Goal: Register for event/course

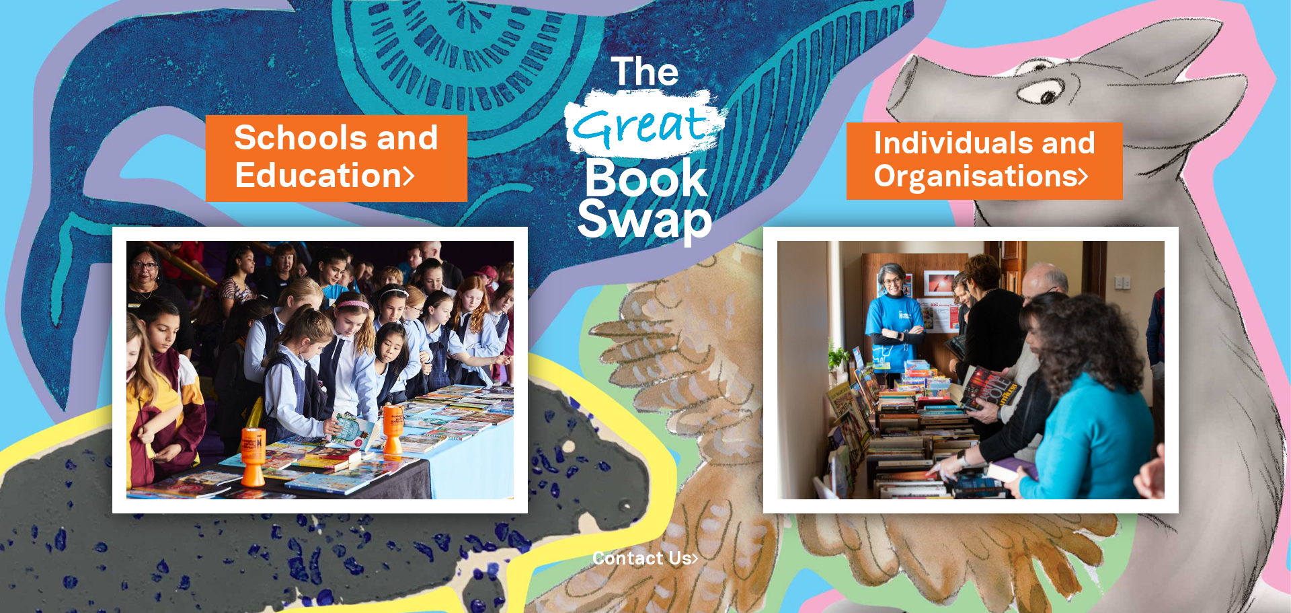
click at [350, 161] on link "Schools and Education" at bounding box center [337, 158] width 206 height 85
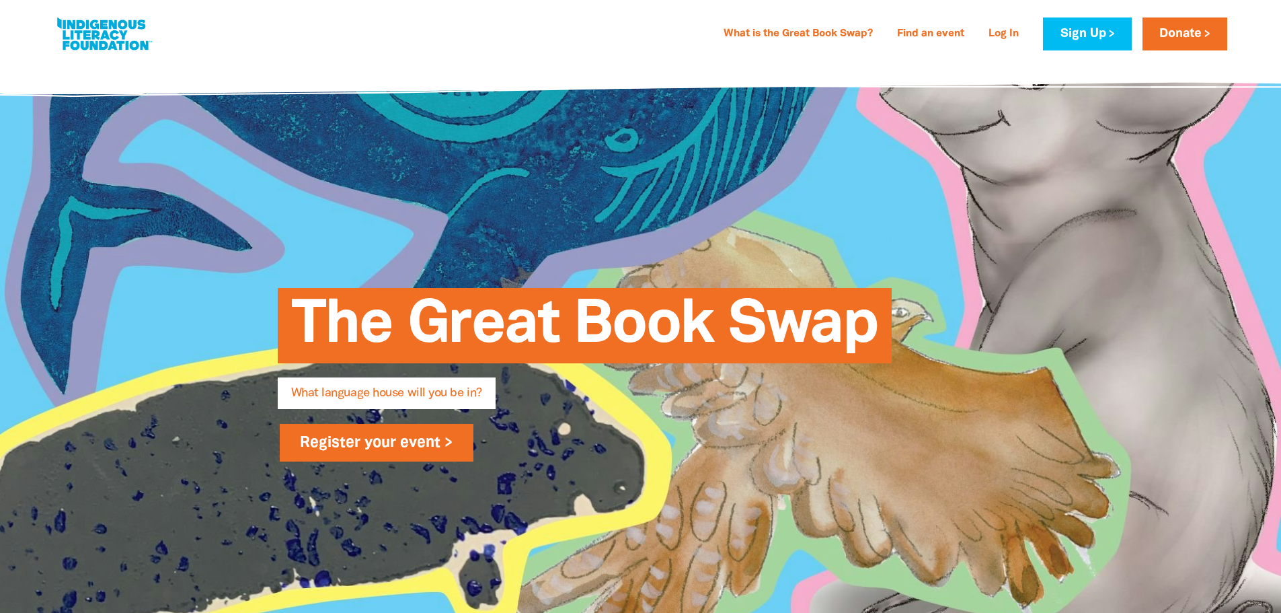
click at [340, 447] on link "Register your event >" at bounding box center [377, 443] width 194 height 38
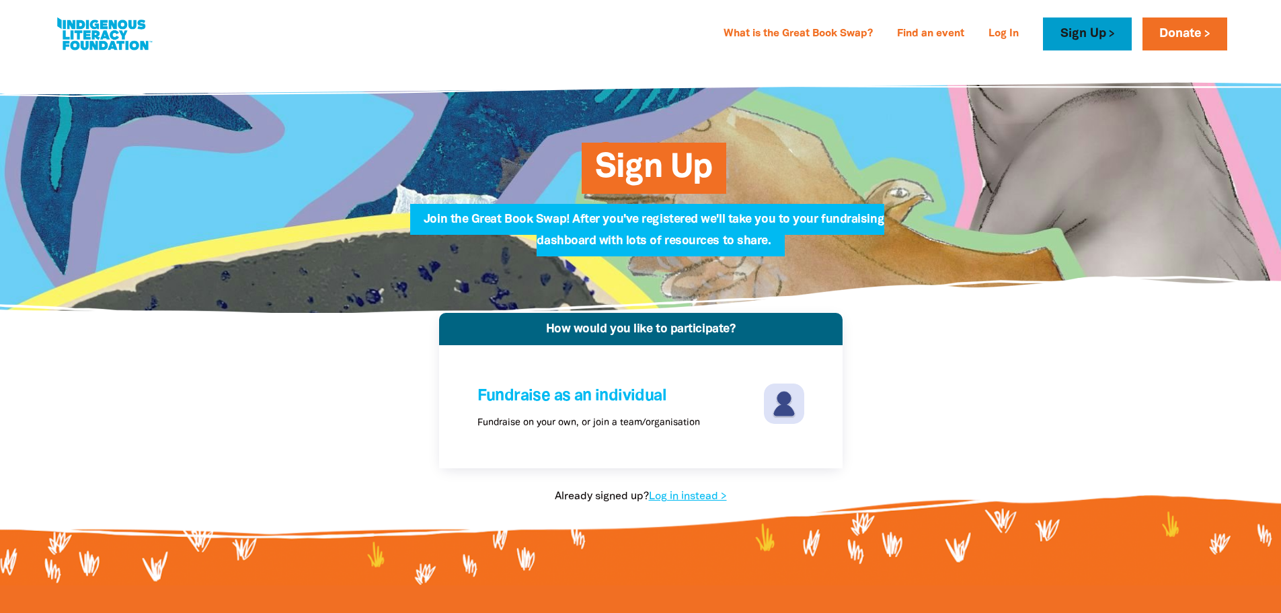
click at [1082, 36] on link "Sign Up" at bounding box center [1087, 33] width 88 height 33
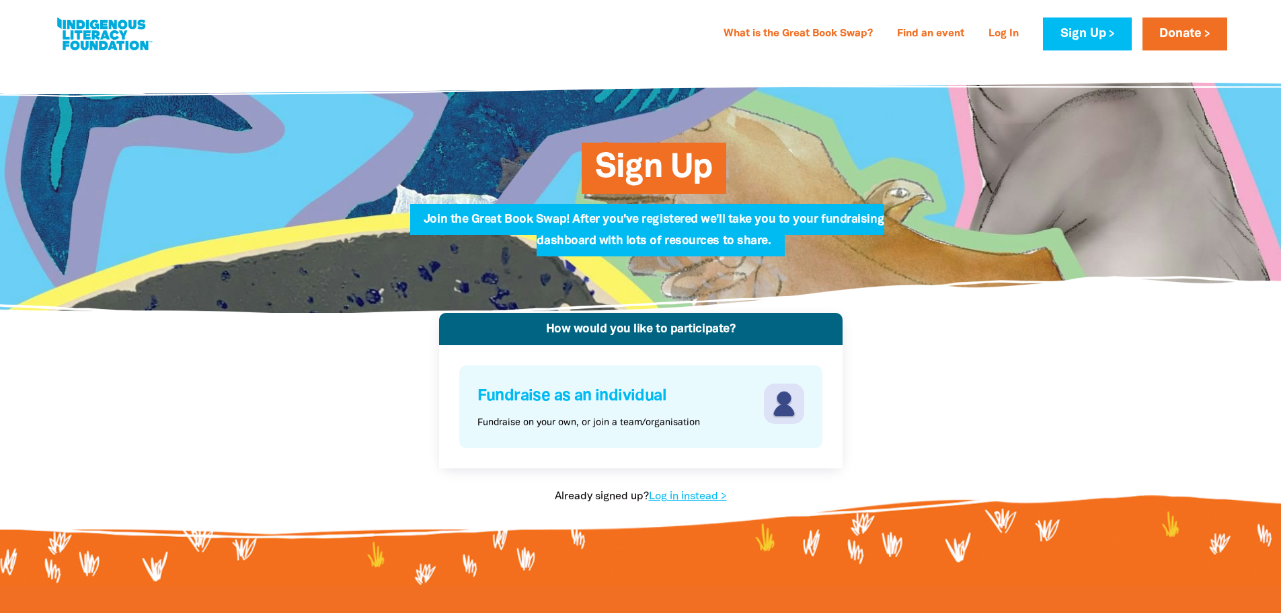
click at [629, 394] on h4 "Fundraise as an individual" at bounding box center [619, 396] width 283 height 26
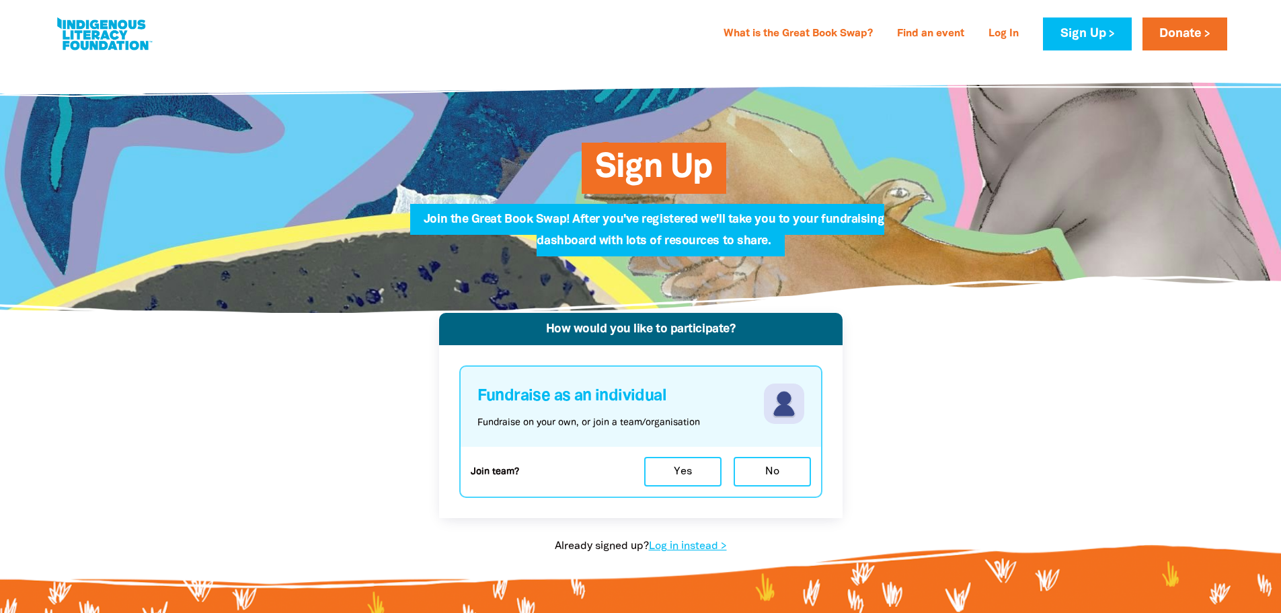
click at [324, 324] on div "How would you like to participate? Fundraise as an individual Fundraise on your…" at bounding box center [640, 447] width 807 height 268
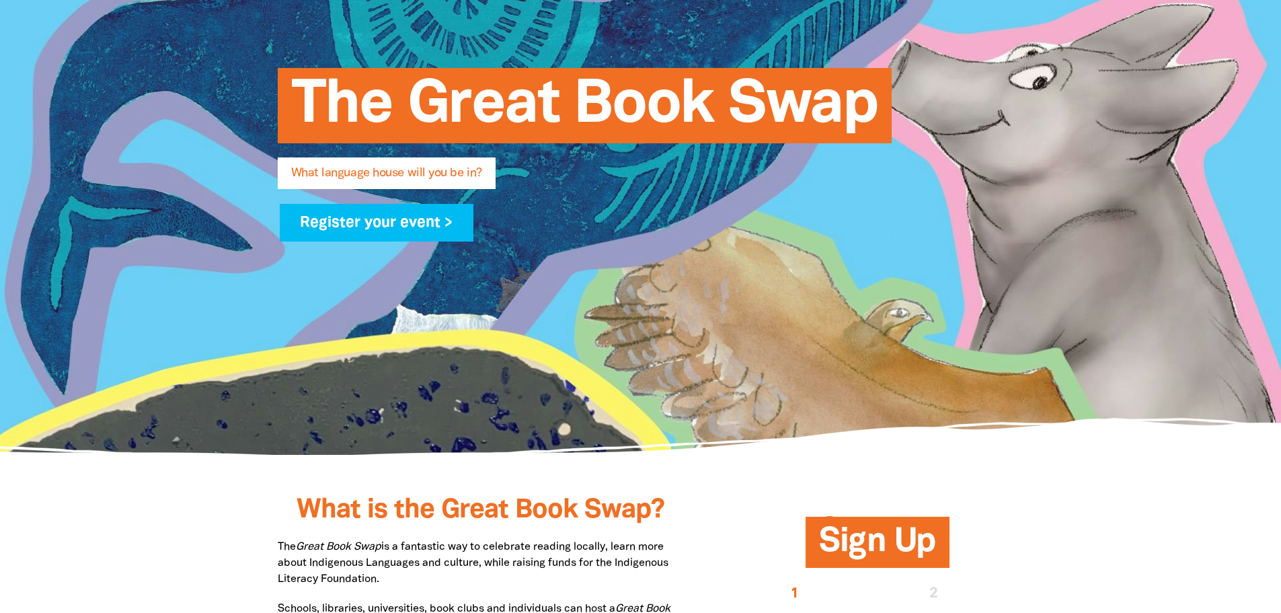
scroll to position [202, 0]
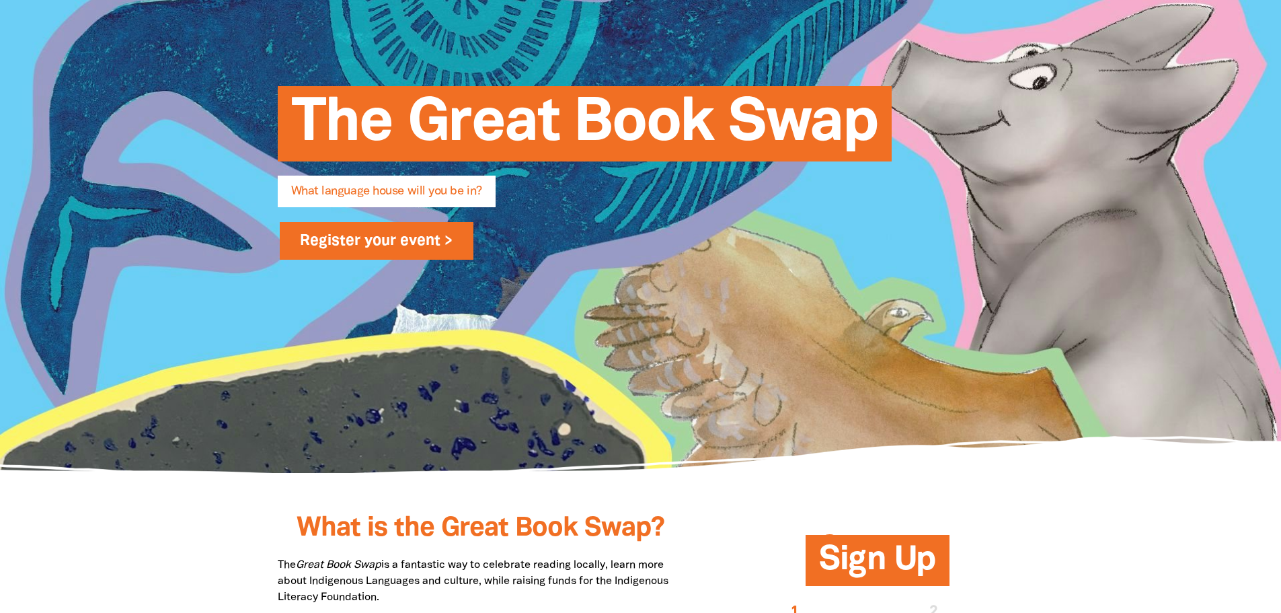
click at [432, 243] on link "Register your event >" at bounding box center [377, 241] width 194 height 38
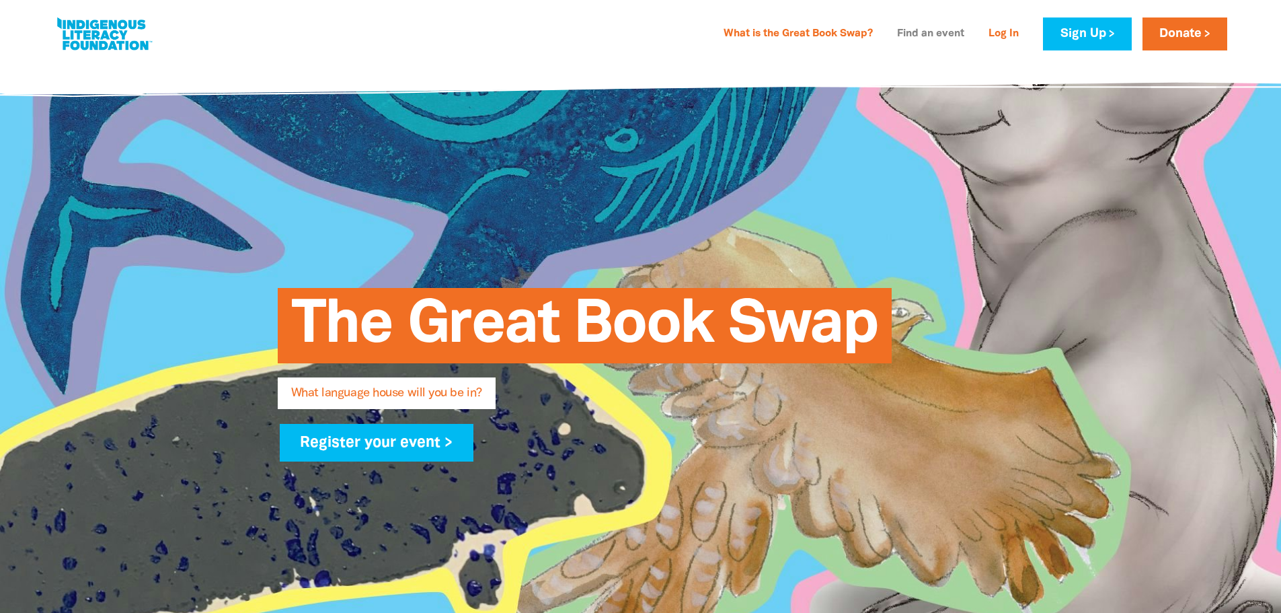
click at [929, 35] on link "Find an event" at bounding box center [930, 35] width 83 height 22
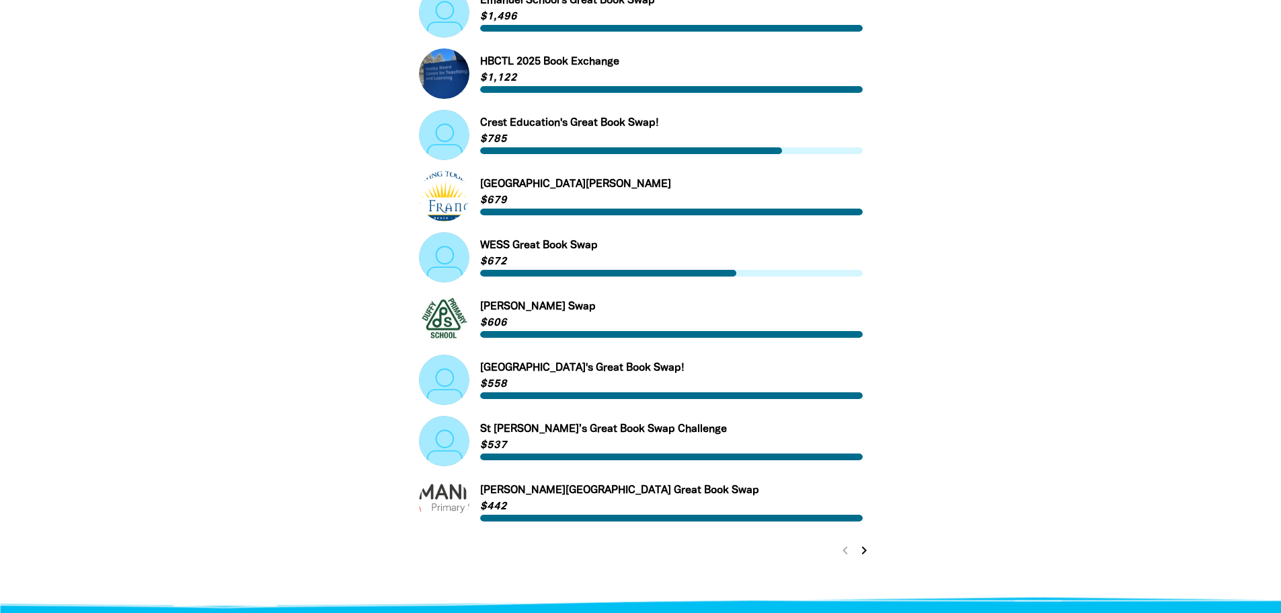
scroll to position [605, 0]
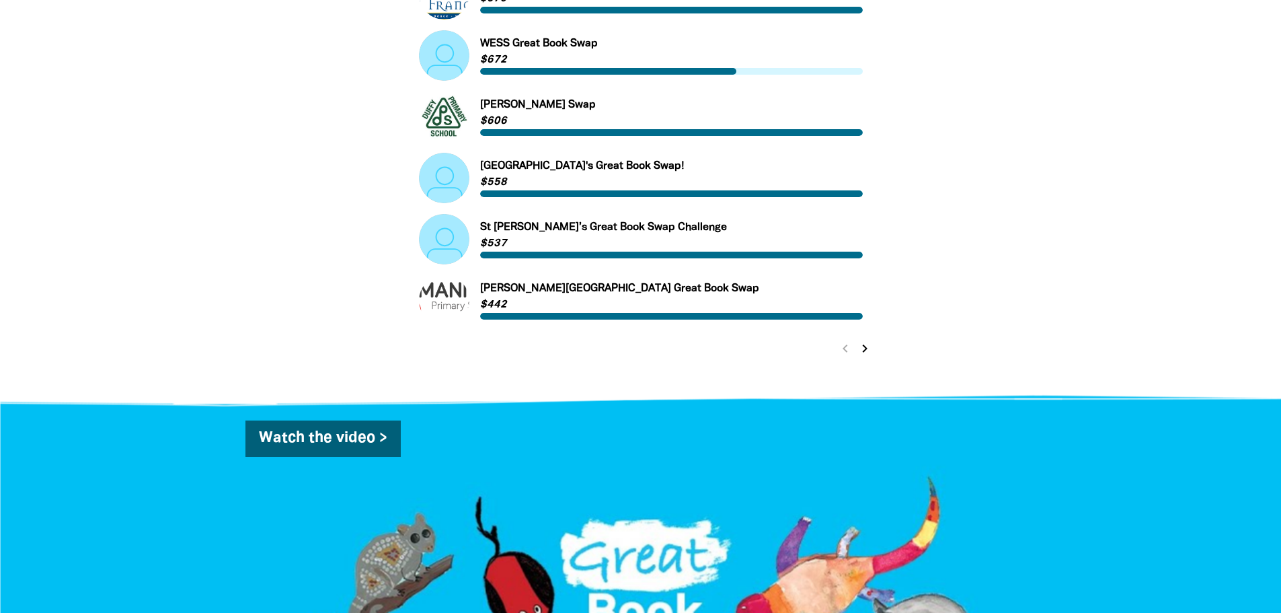
click at [862, 352] on icon "chevron_right" at bounding box center [865, 348] width 16 height 16
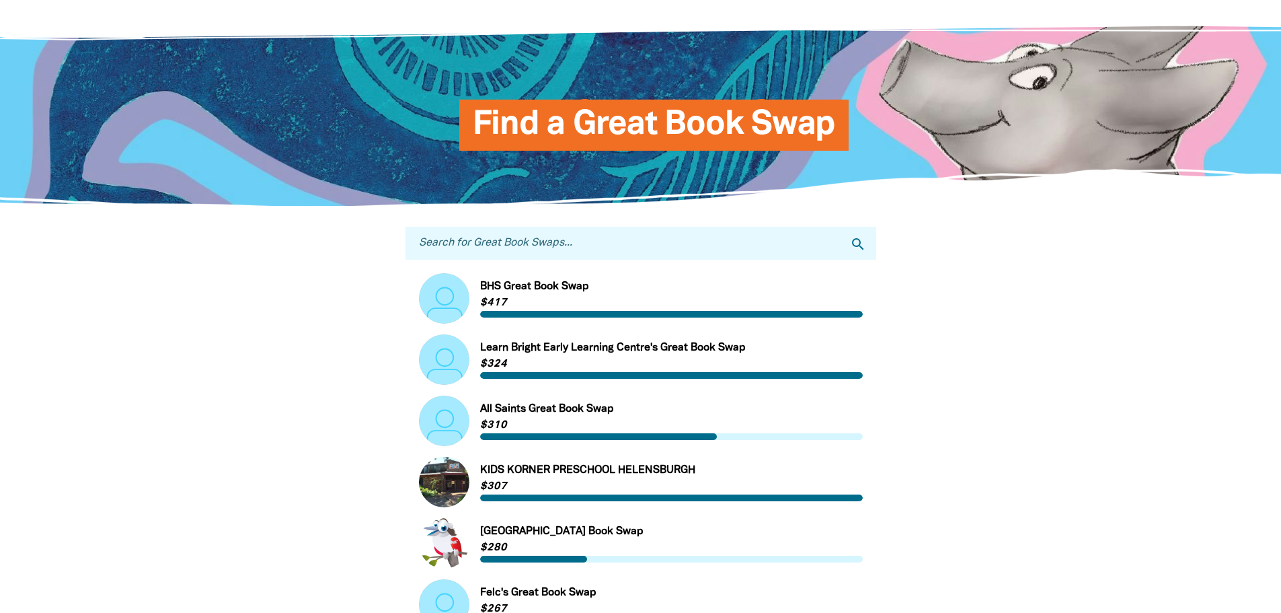
scroll to position [0, 0]
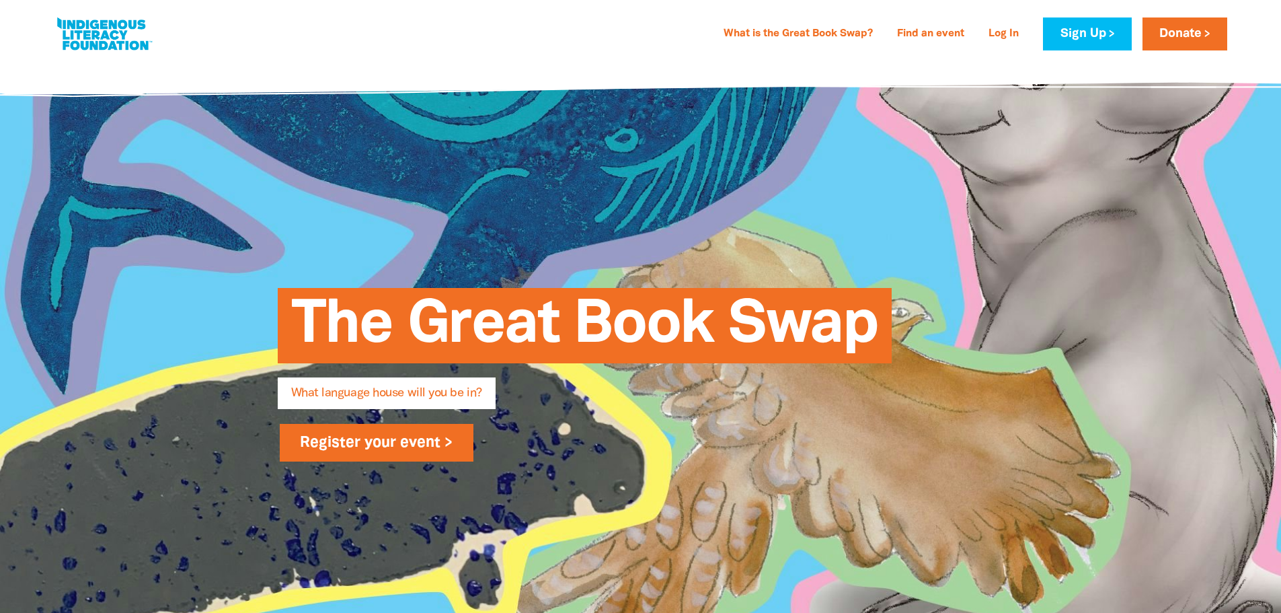
click at [352, 441] on link "Register your event >" at bounding box center [377, 443] width 194 height 38
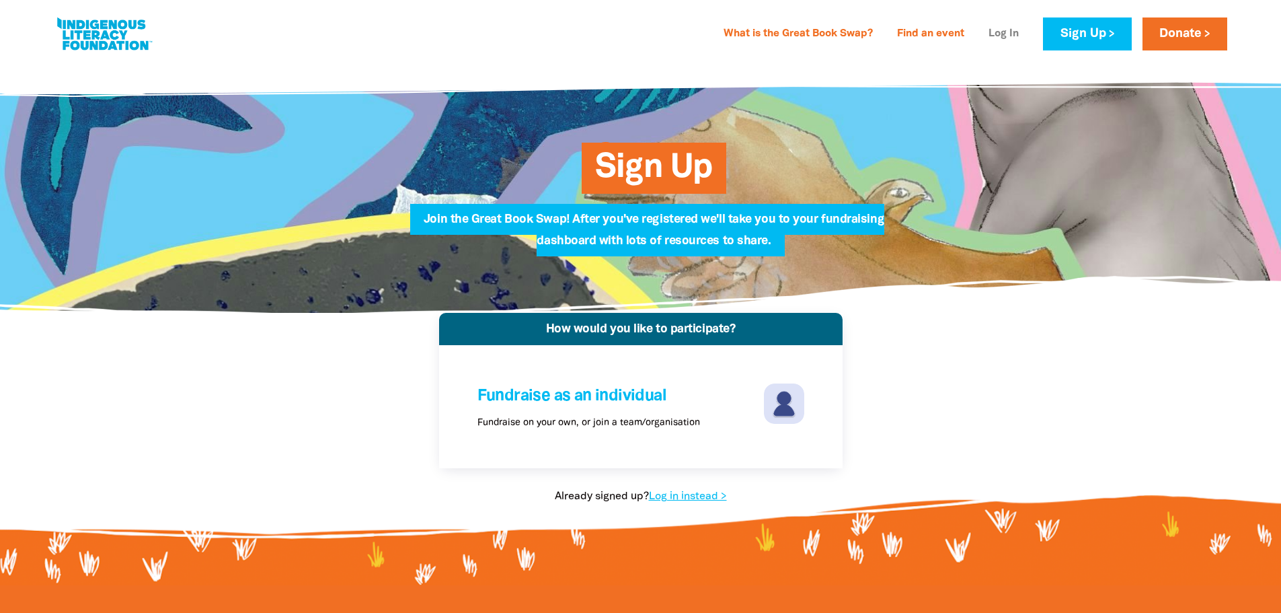
click at [1000, 30] on link "Log In" at bounding box center [1004, 35] width 46 height 22
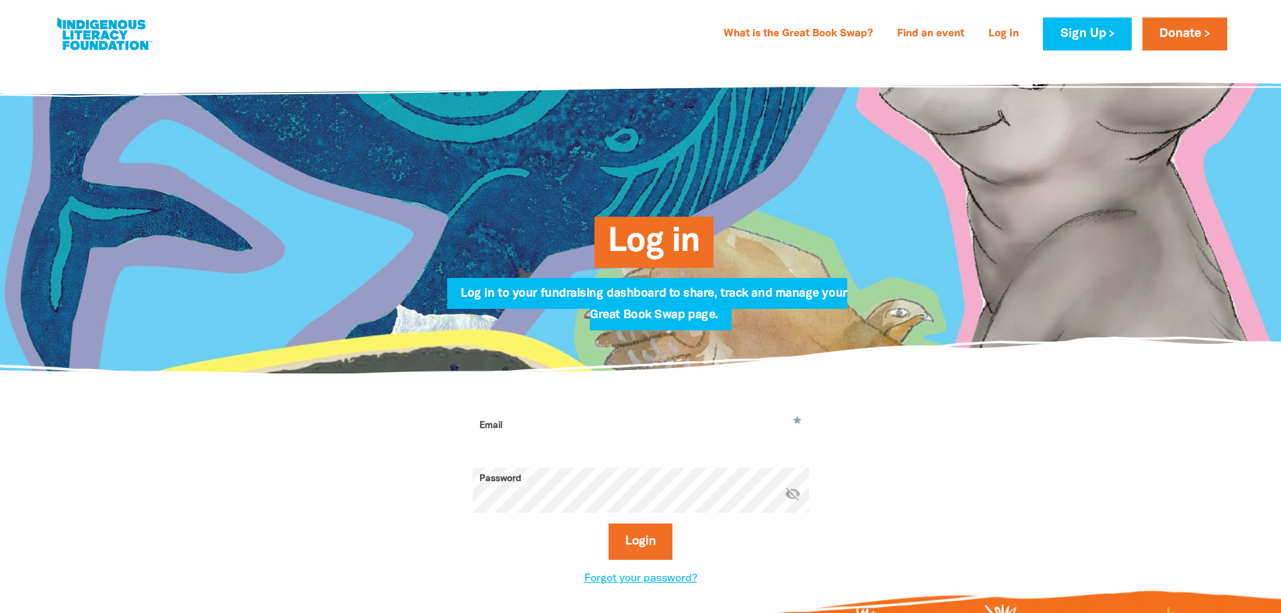
click at [600, 441] on input "Email" at bounding box center [641, 435] width 336 height 42
type input "tracy.waterson@ed.act.edu.au"
click at [609, 523] on button "Login" at bounding box center [641, 541] width 64 height 36
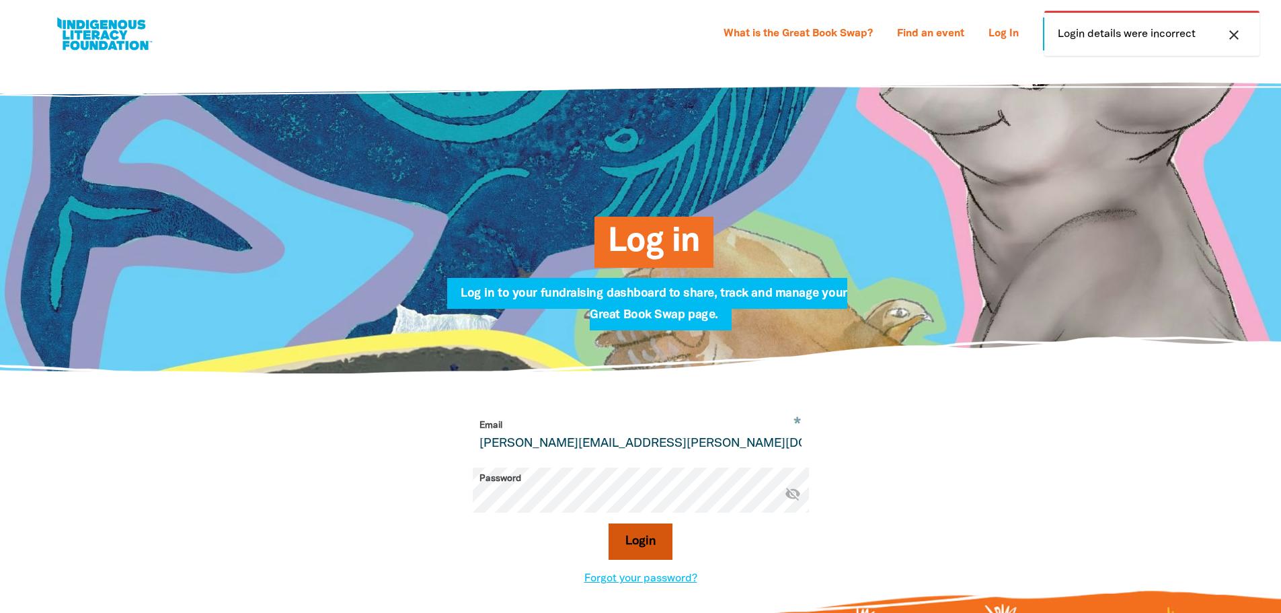
click at [656, 545] on button "Login" at bounding box center [641, 541] width 64 height 36
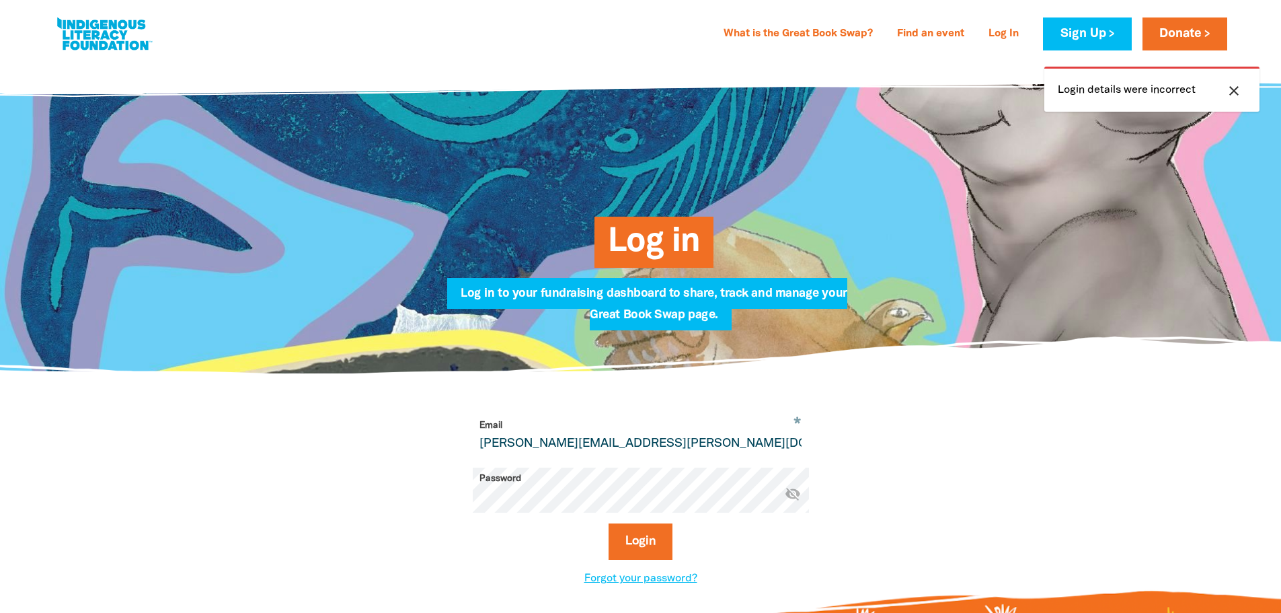
drag, startPoint x: 904, startPoint y: 452, endPoint x: 758, endPoint y: 223, distance: 271.9
click at [904, 449] on div "* Email tracy.waterson@ed.act.edu.au Password * visibility_off Login Forgot you…" at bounding box center [640, 501] width 807 height 254
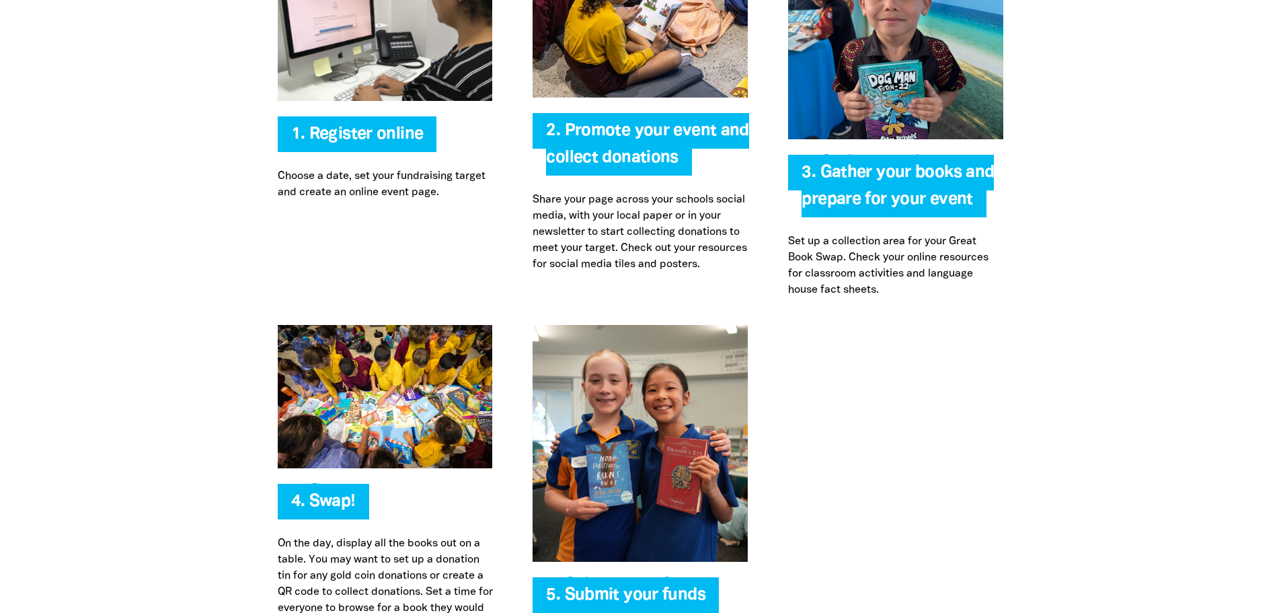
scroll to position [3027, 0]
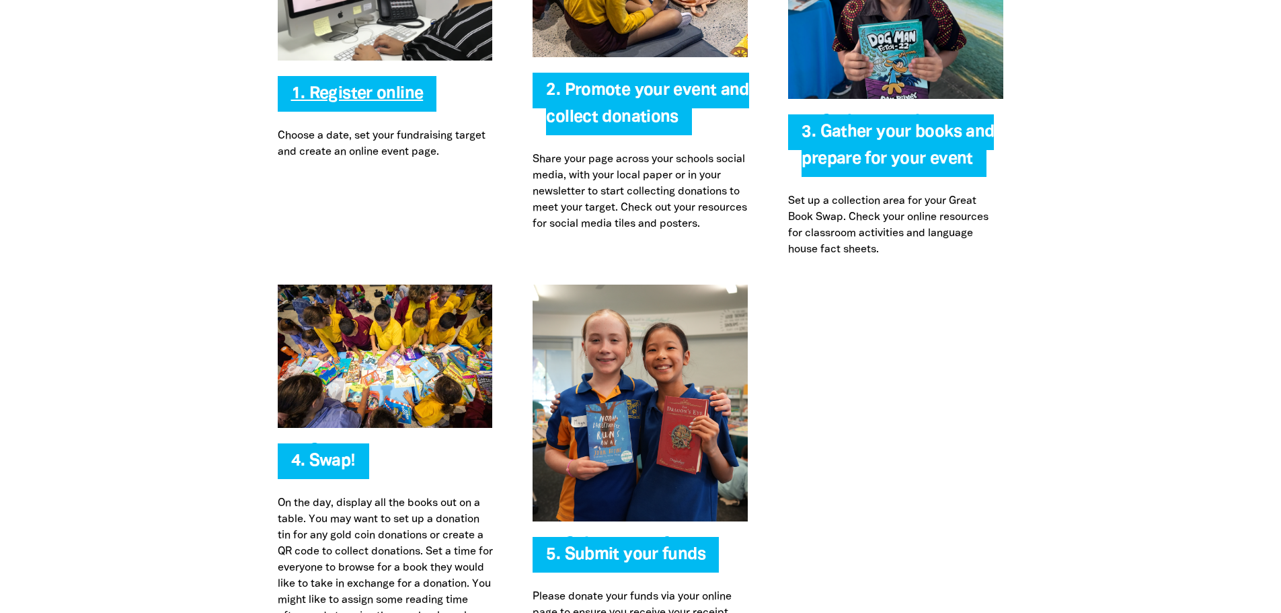
click at [354, 95] on link "1. Register online" at bounding box center [357, 93] width 133 height 15
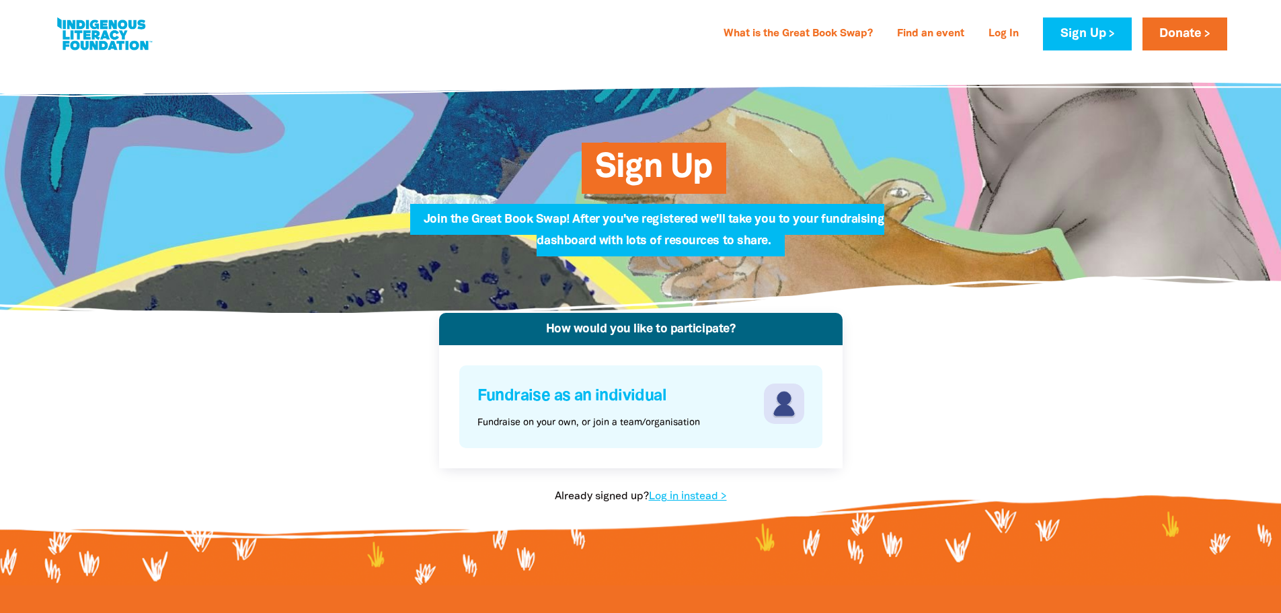
click at [578, 396] on h4 "Fundraise as an individual" at bounding box center [619, 396] width 283 height 26
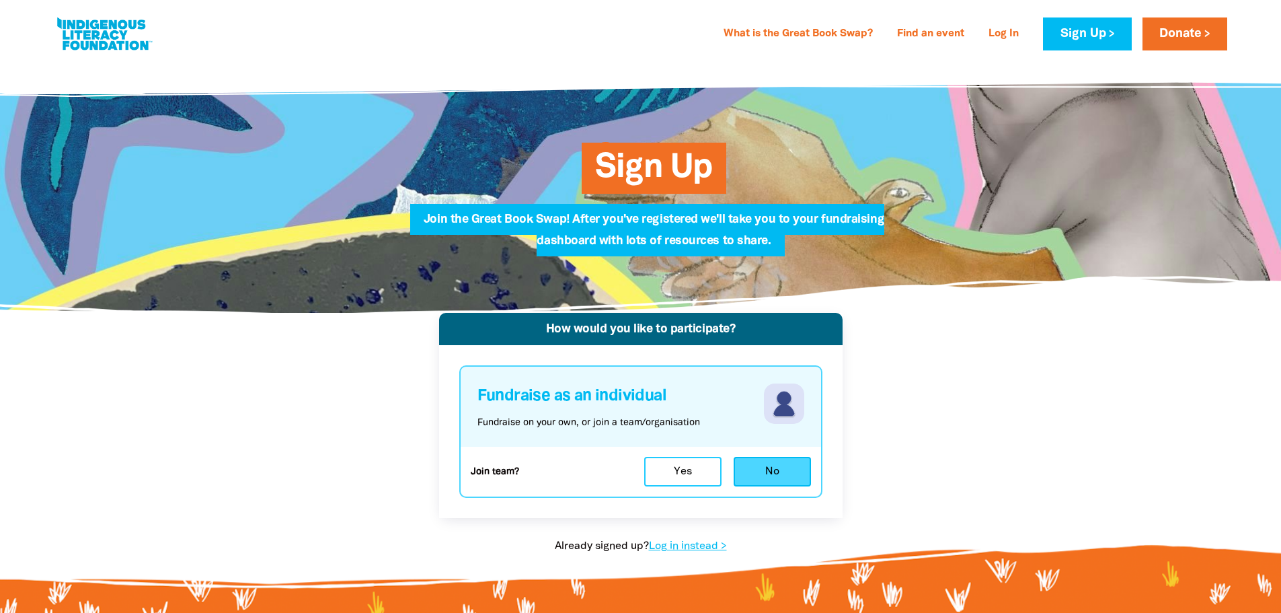
click at [768, 474] on button "No" at bounding box center [772, 472] width 77 height 30
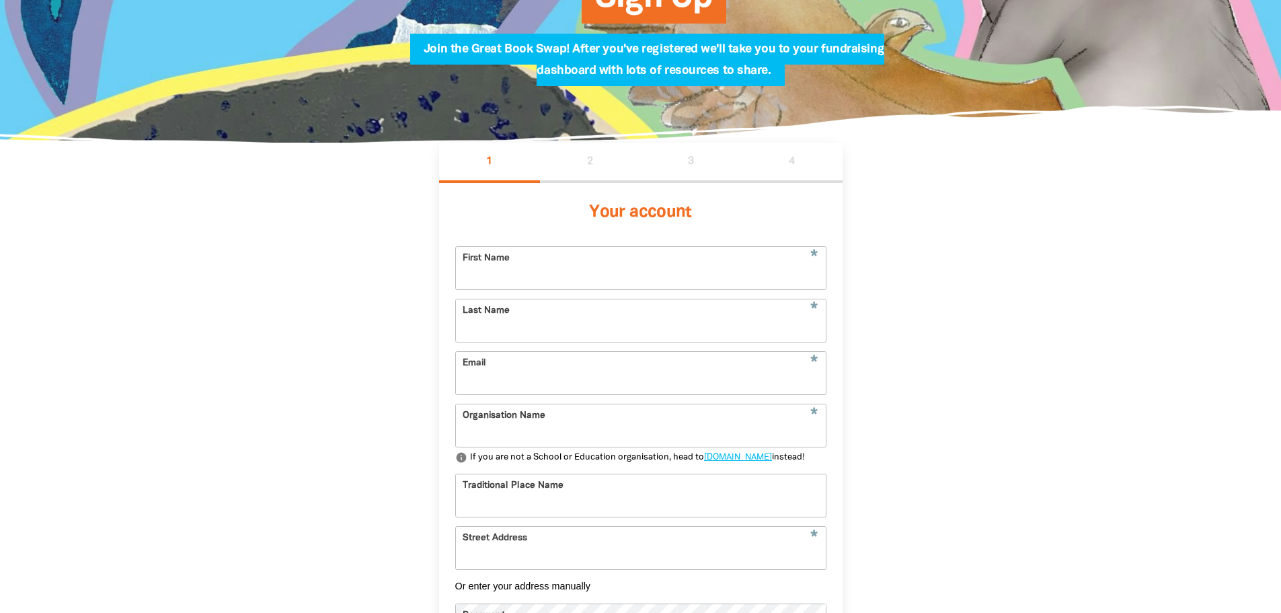
scroll to position [202, 0]
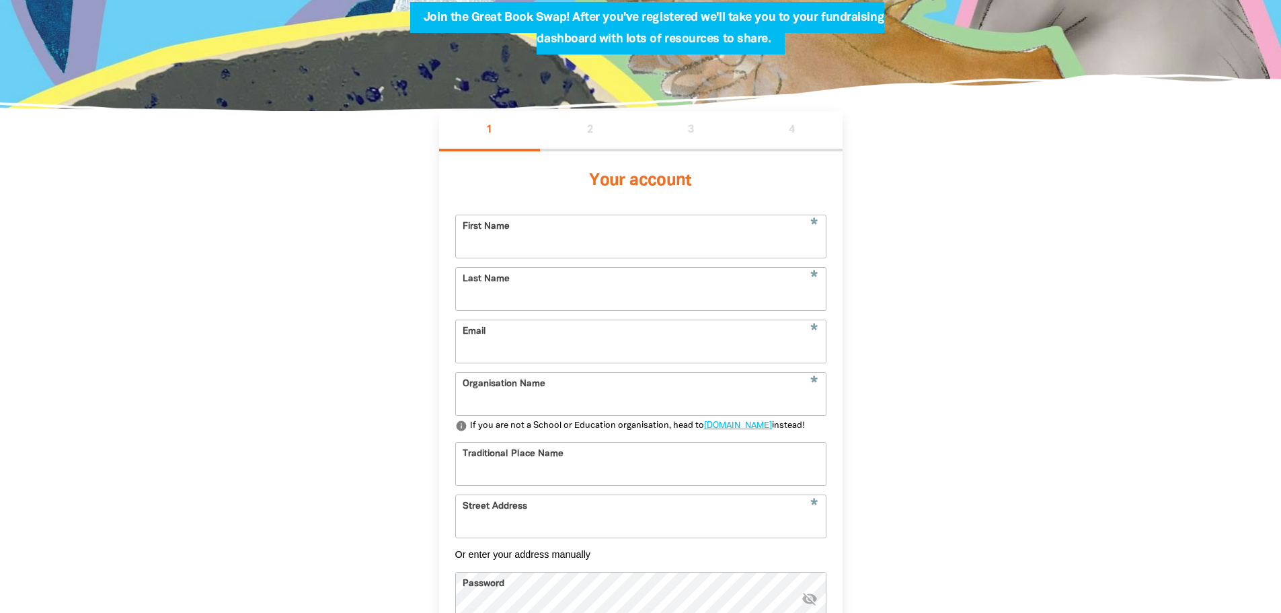
click at [582, 250] on input "First Name" at bounding box center [641, 236] width 370 height 42
type input "Nike"
click at [538, 301] on input "Last Name" at bounding box center [641, 289] width 370 height 42
type input "Paterson"
click at [530, 352] on input "Email" at bounding box center [641, 341] width 370 height 42
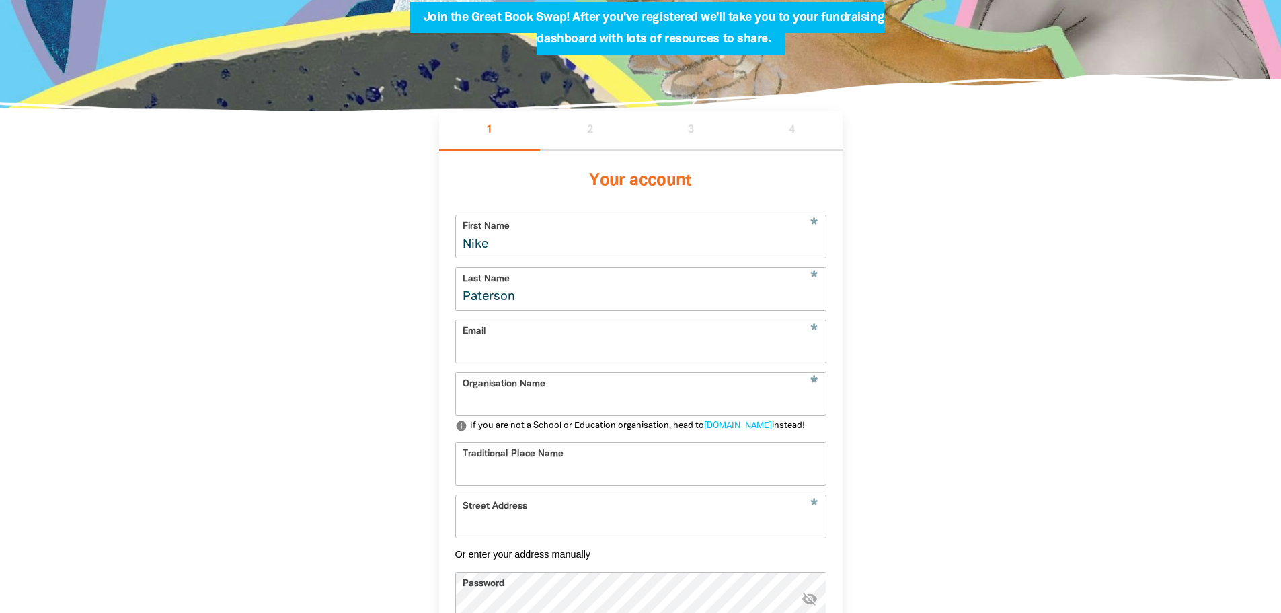
type input "nike.paterson@ed.act.edu.au"
click at [525, 415] on input "Organisation Name" at bounding box center [641, 394] width 370 height 42
type input "[PERSON_NAME][GEOGRAPHIC_DATA]"
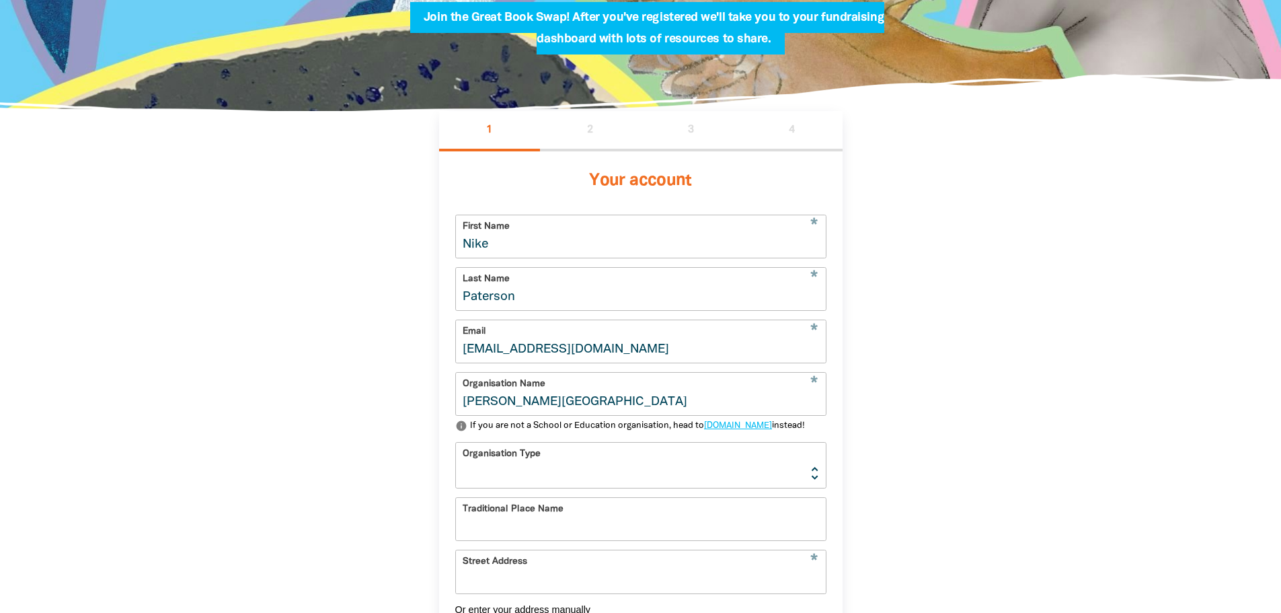
click at [520, 488] on select "Early Learning Primary School High School K-12 University or TAFE Community Lib…" at bounding box center [641, 465] width 370 height 45
select select "primary-school"
click at [456, 466] on select "Early Learning Primary School High School K-12 University or TAFE Community Lib…" at bounding box center [641, 465] width 370 height 45
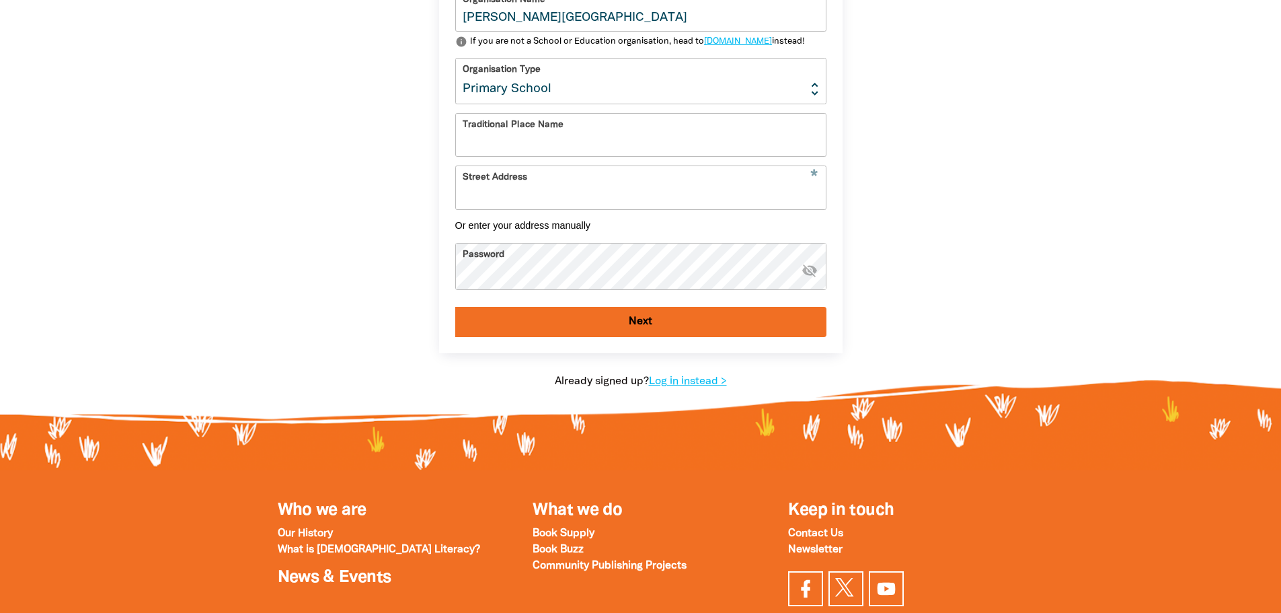
scroll to position [605, 0]
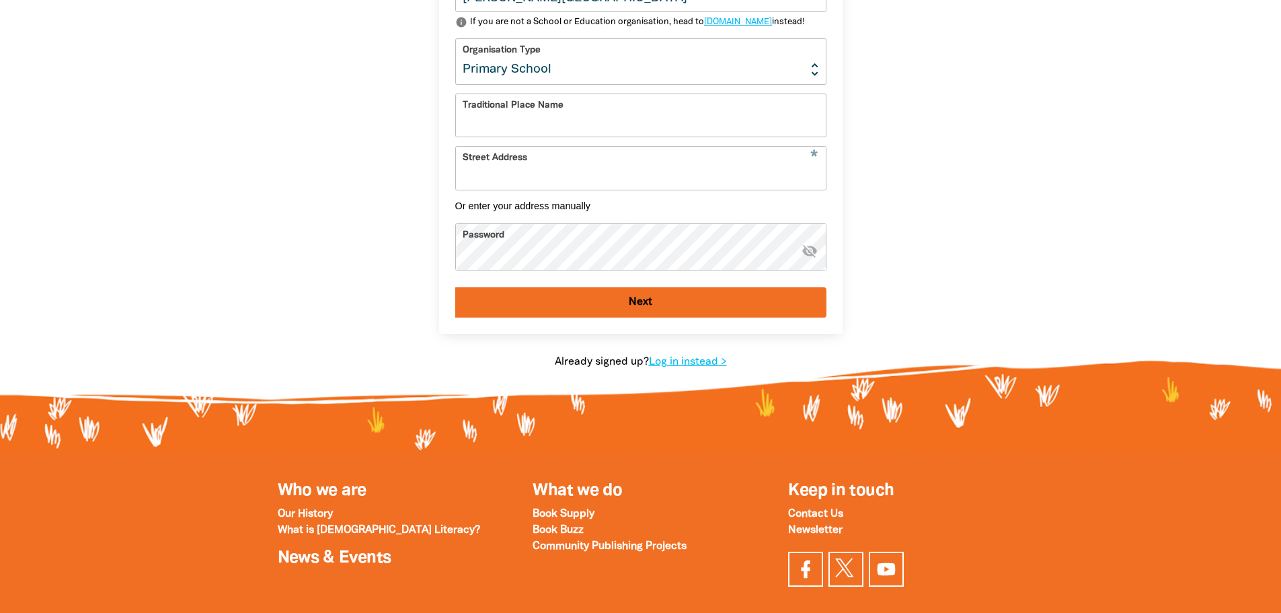
click at [533, 137] on input "Traditional Place Name" at bounding box center [641, 115] width 370 height 42
type input "Ngunnawal"
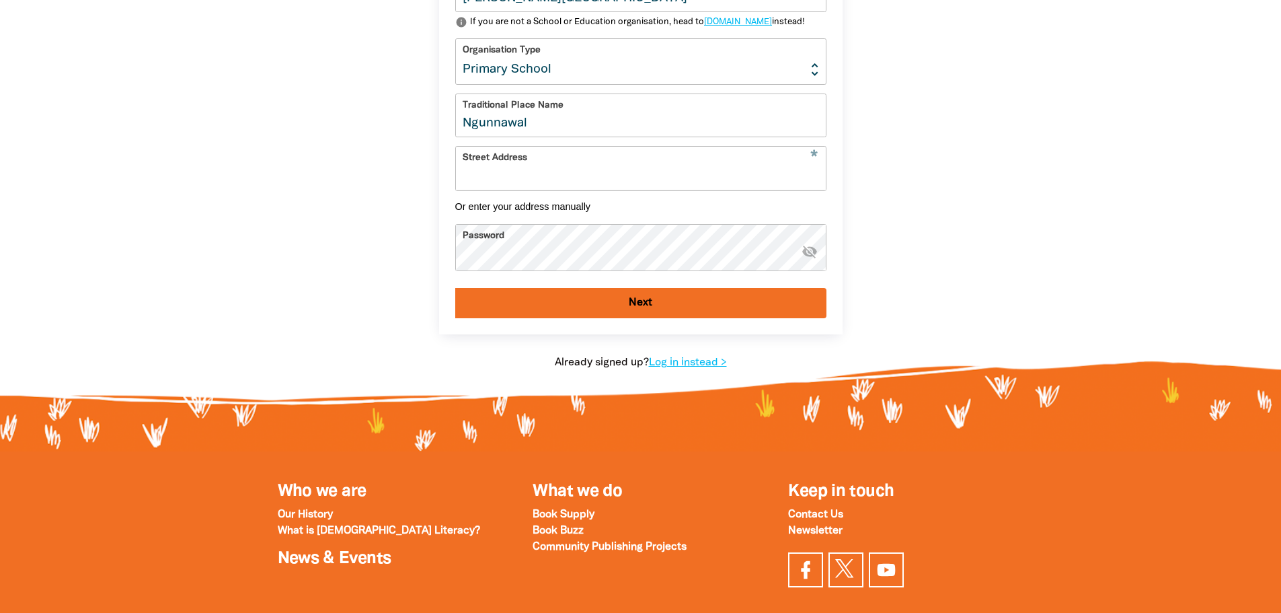
click at [523, 189] on input "Street Address" at bounding box center [641, 168] width 370 height 42
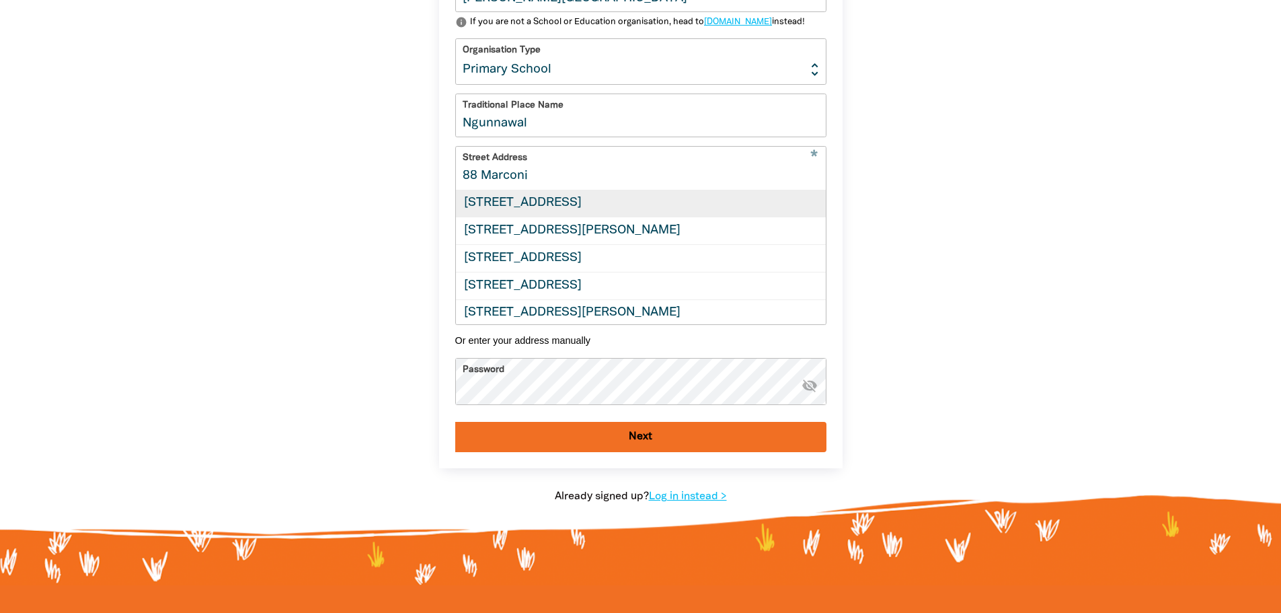
click at [546, 217] on div "88 Marconi Crescent, KAMBAH ACT 2902" at bounding box center [641, 203] width 370 height 27
type input "88 Marconi Crescent, KAMBAH ACT 2902"
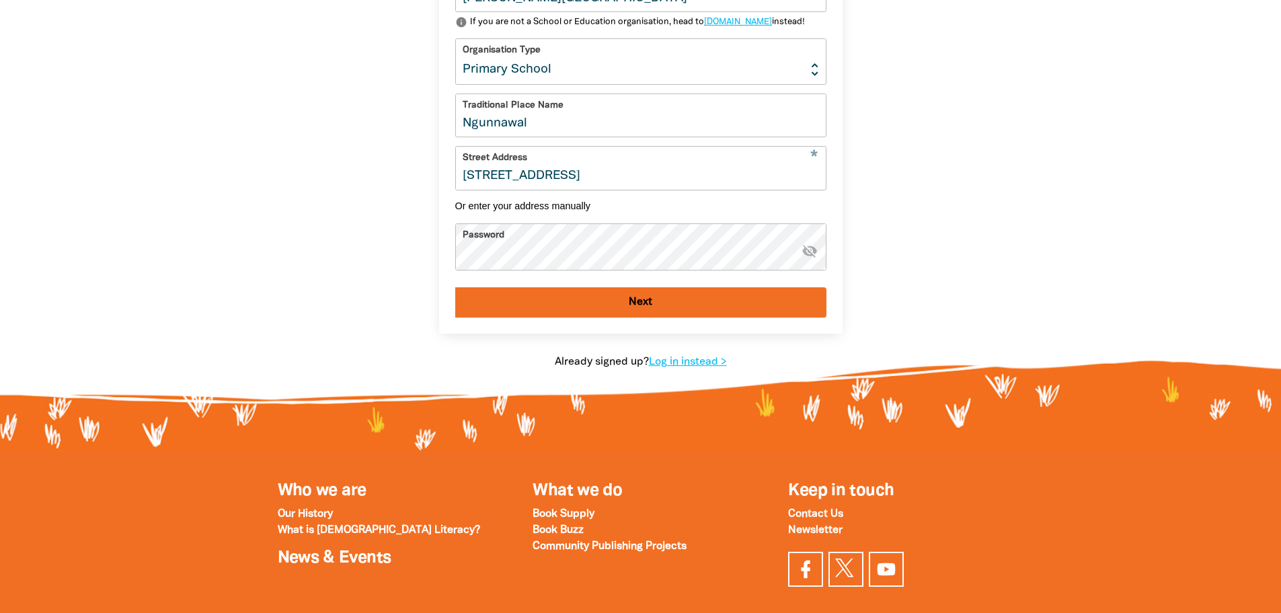
click at [601, 317] on button "Next" at bounding box center [640, 302] width 371 height 30
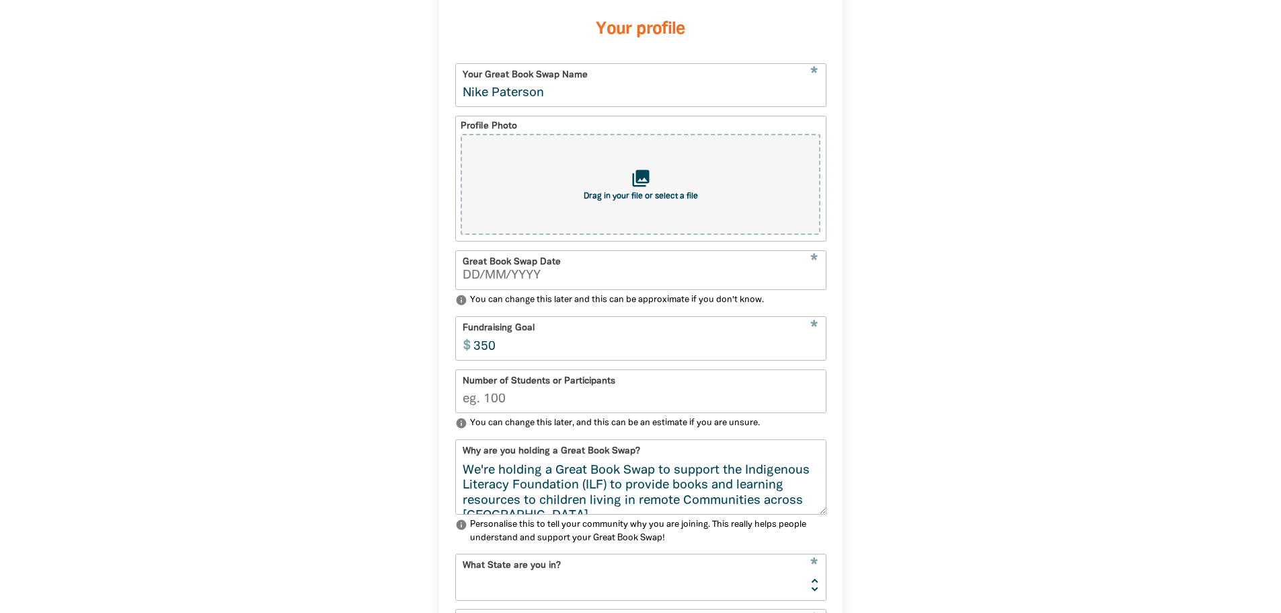
scroll to position [294, 0]
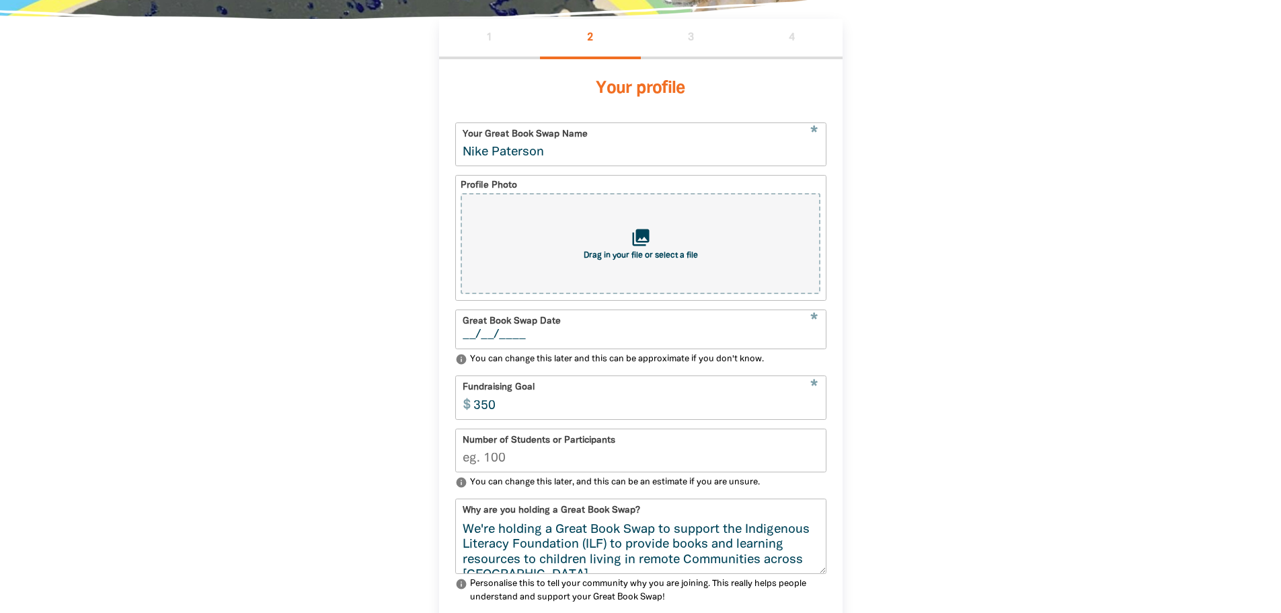
click at [567, 341] on input "__/__/____" at bounding box center [641, 335] width 356 height 12
type input "[DATE]"
click at [504, 414] on input "350" at bounding box center [646, 397] width 359 height 42
type input "300"
click at [515, 471] on input "Number of Students or Participants" at bounding box center [641, 450] width 370 height 42
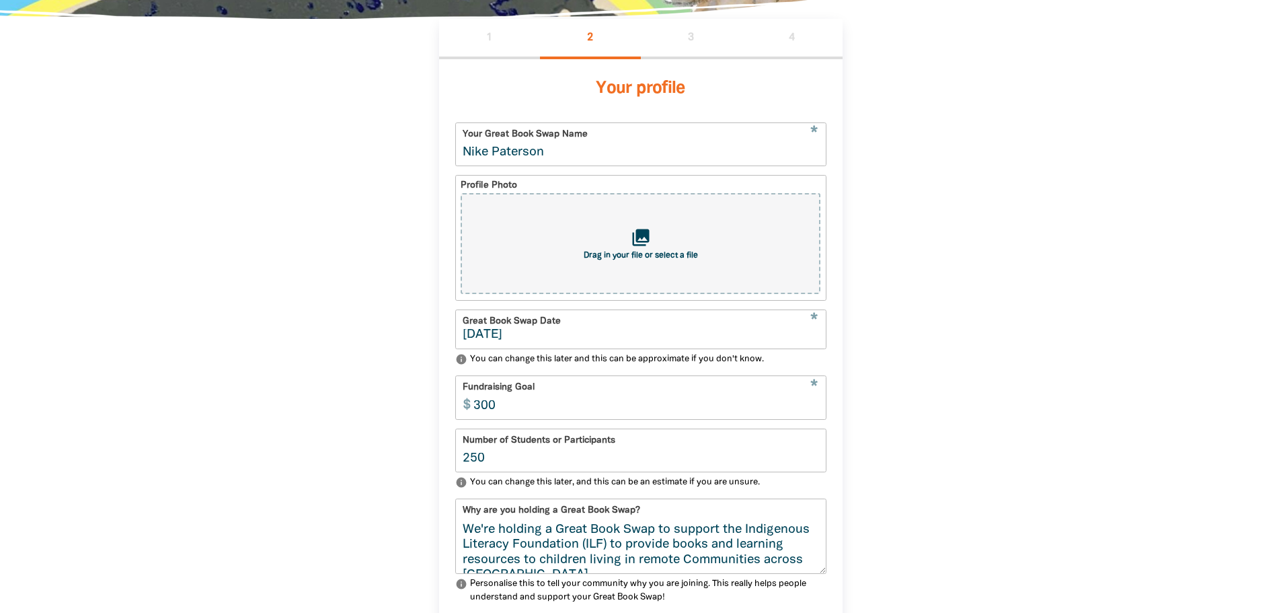
scroll to position [496, 0]
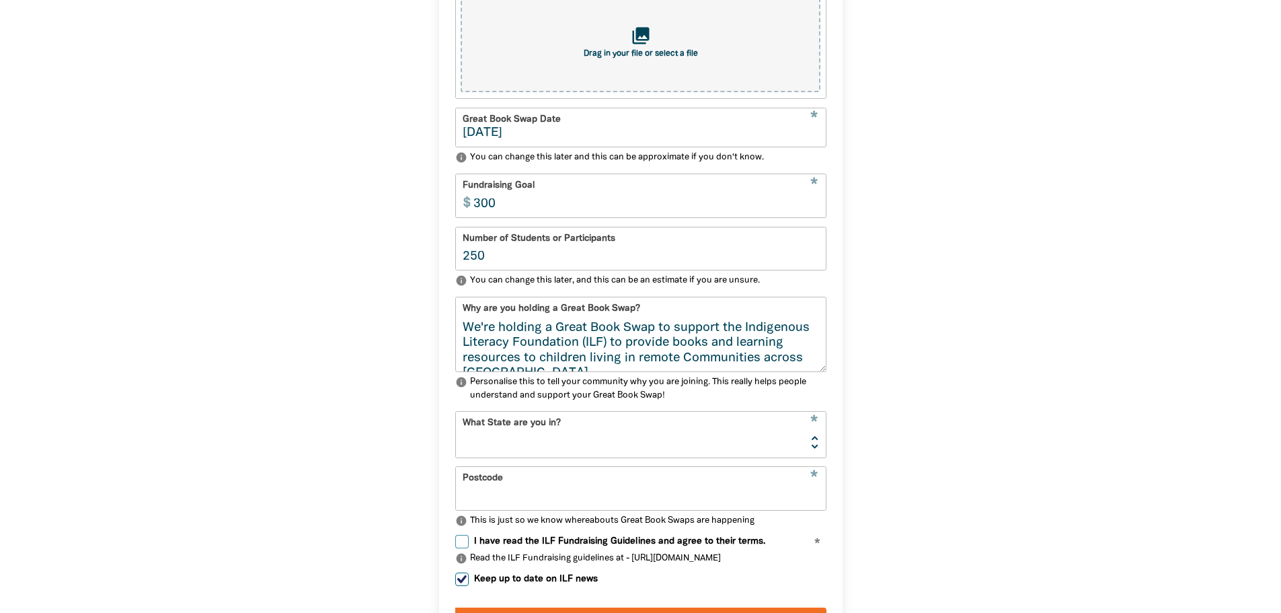
type input "250"
click at [461, 340] on textarea "We're holding a Great Book Swap to support the Indigenous Literacy Foundation (…" at bounding box center [641, 346] width 370 height 50
type textarea "This book week we are holding a Great Book Swap to support the Indigenous Liter…"
click at [475, 442] on select "NSW VIC QLD NT WA SA TAS ACT" at bounding box center [641, 434] width 370 height 45
select select "ACT"
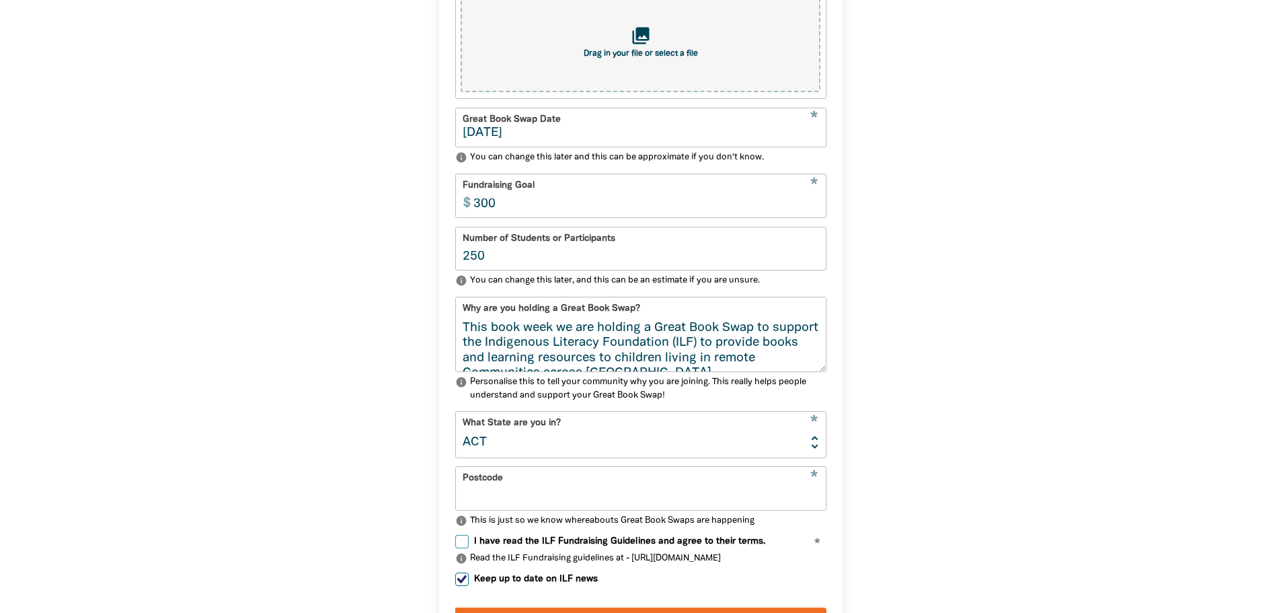
click at [456, 421] on select "NSW VIC QLD NT WA SA TAS ACT" at bounding box center [641, 434] width 370 height 45
click at [514, 496] on input "Postcode" at bounding box center [641, 488] width 370 height 42
type input "2615"
click at [975, 459] on div "1 2 3 4 Your profile * Your Great Book Swap Name Nike Paterson Profile Photo co…" at bounding box center [640, 269] width 807 height 905
click at [466, 548] on input "I have read the ILF Fundraising Guidelines and agree to their terms." at bounding box center [461, 541] width 13 height 13
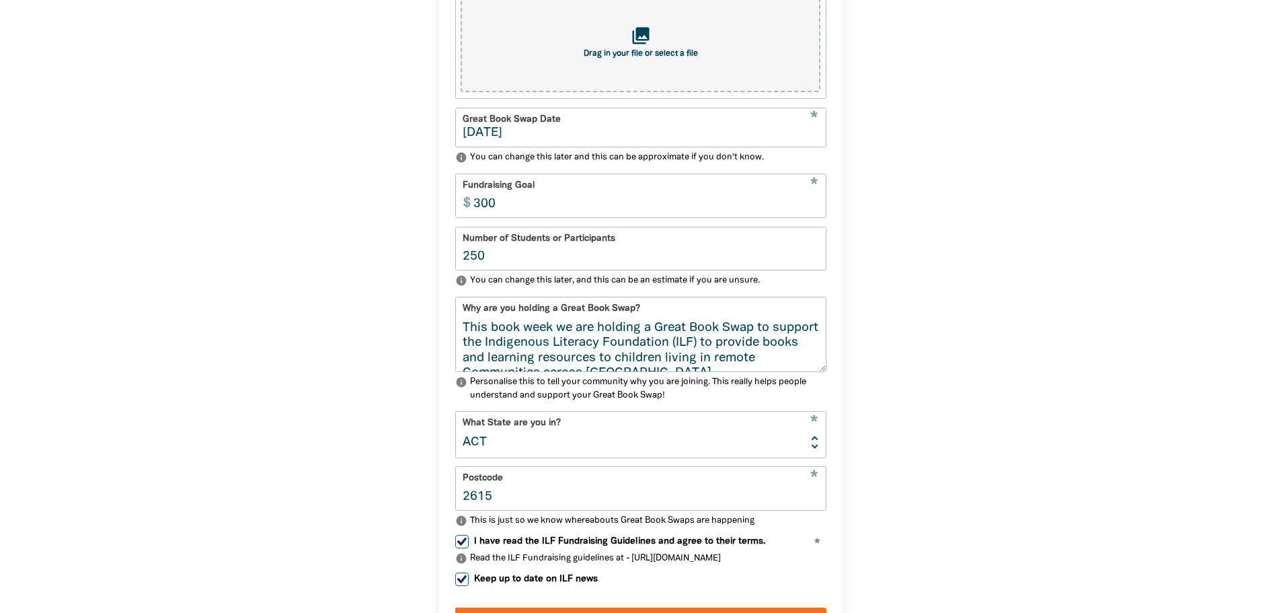
checkbox input "true"
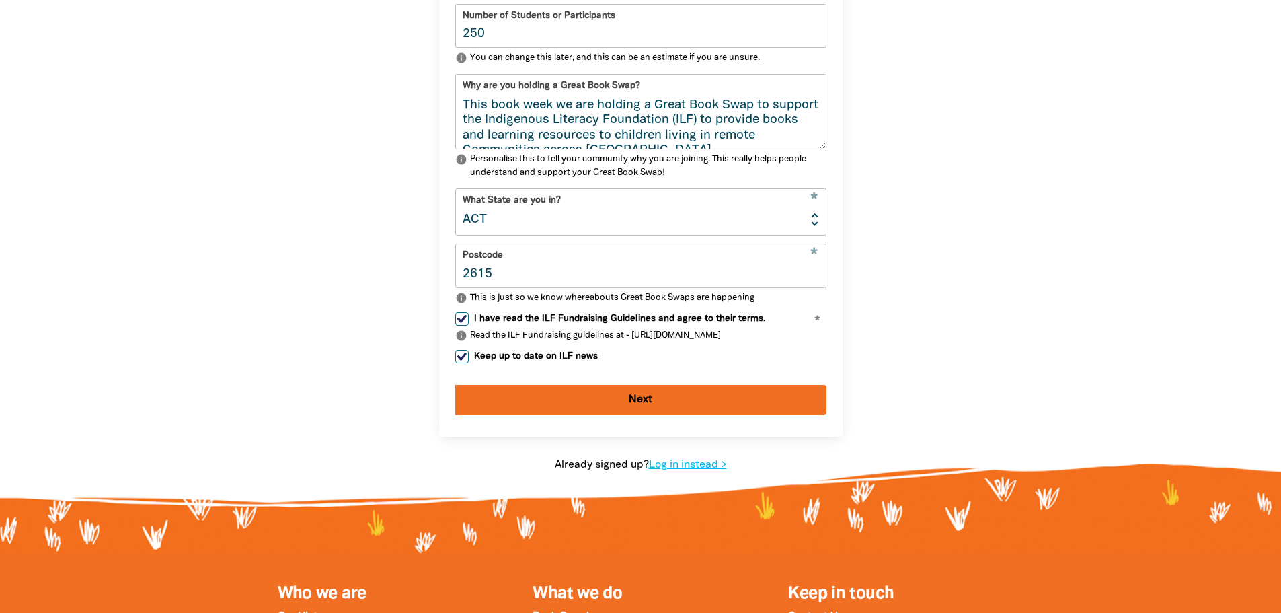
scroll to position [899, 0]
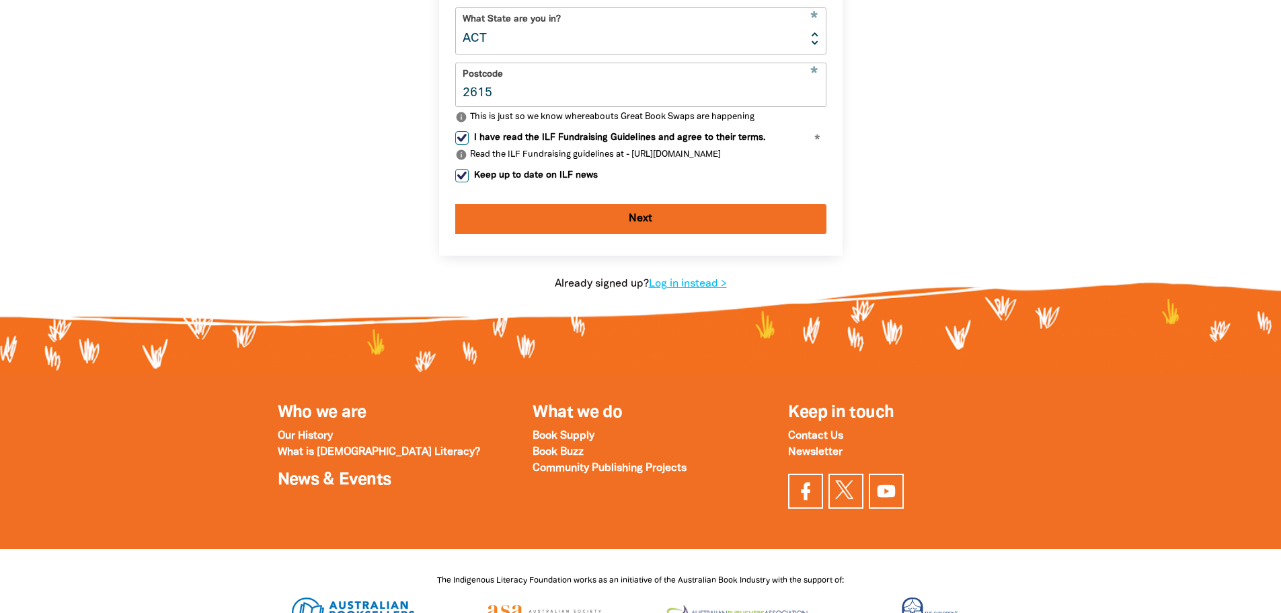
click at [658, 234] on button "Next" at bounding box center [640, 219] width 371 height 30
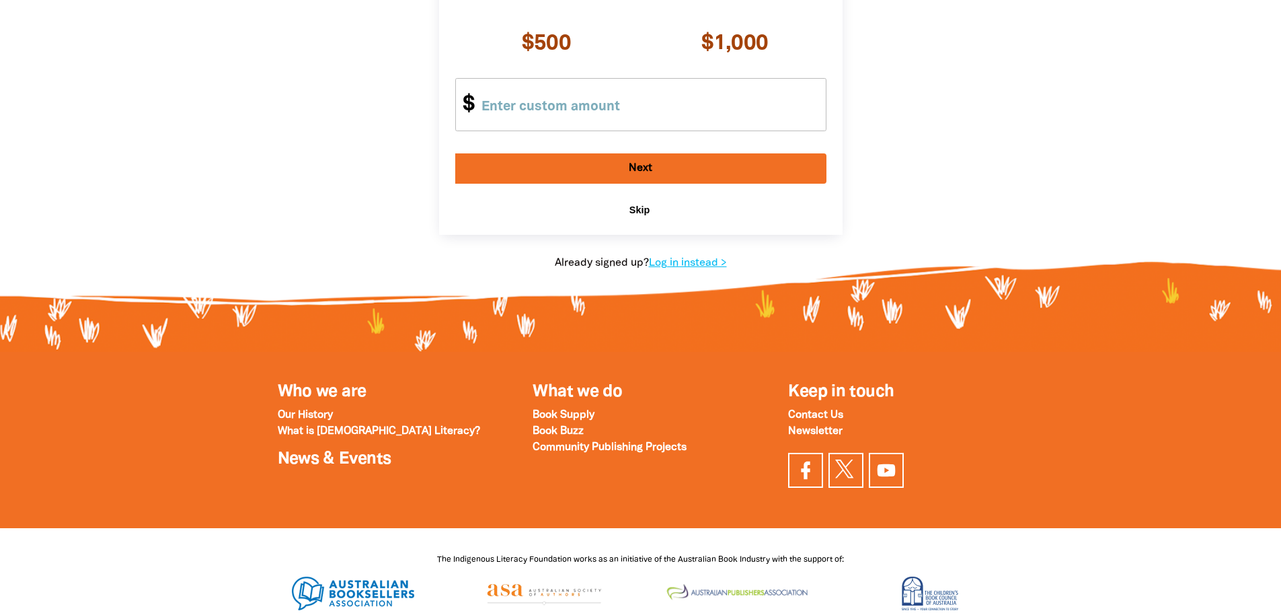
scroll to position [201, 0]
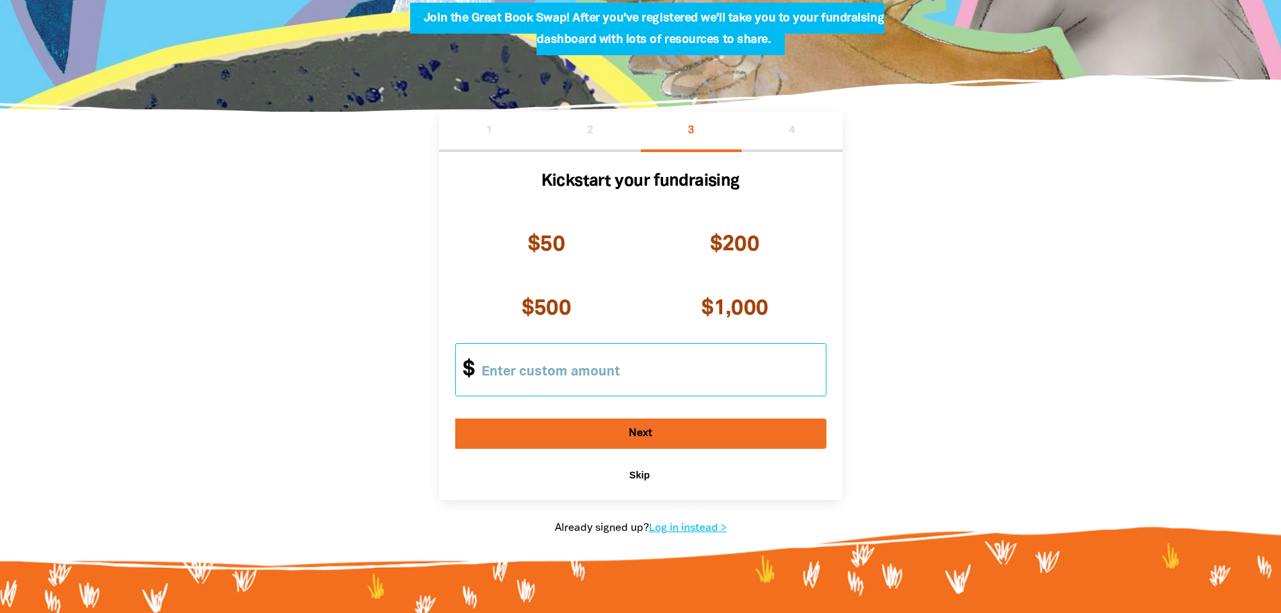
click at [528, 369] on input "Other Amount" at bounding box center [647, 370] width 355 height 52
type input "300"
click at [621, 438] on button "Next" at bounding box center [640, 433] width 371 height 30
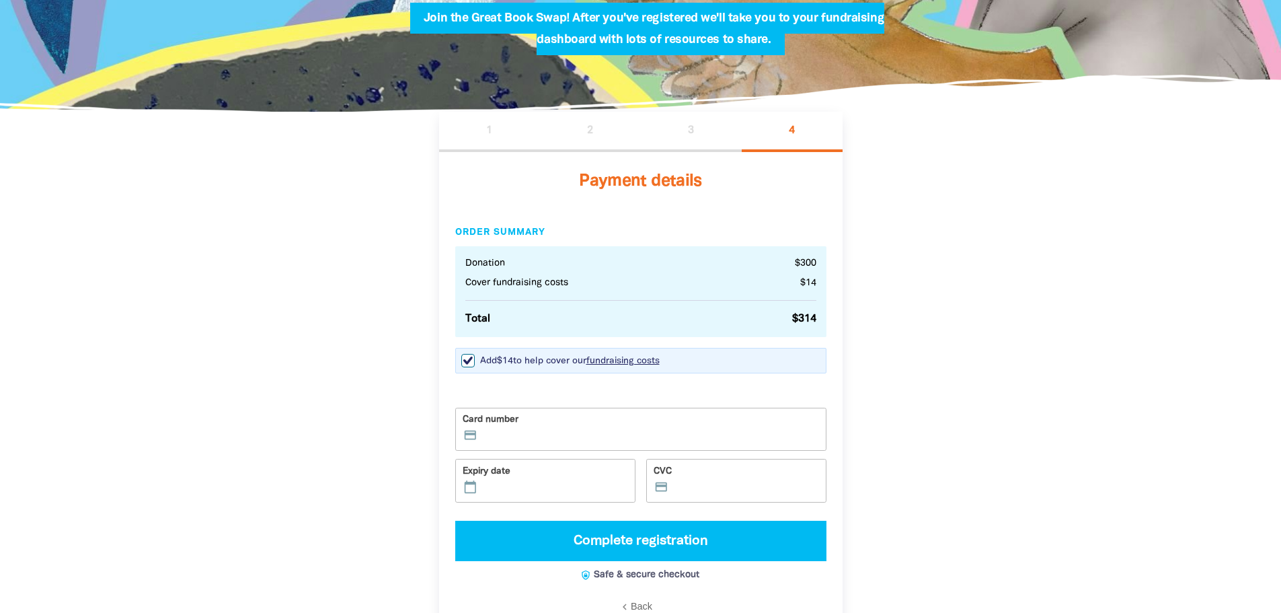
click at [646, 603] on span "Back" at bounding box center [642, 606] width 22 height 11
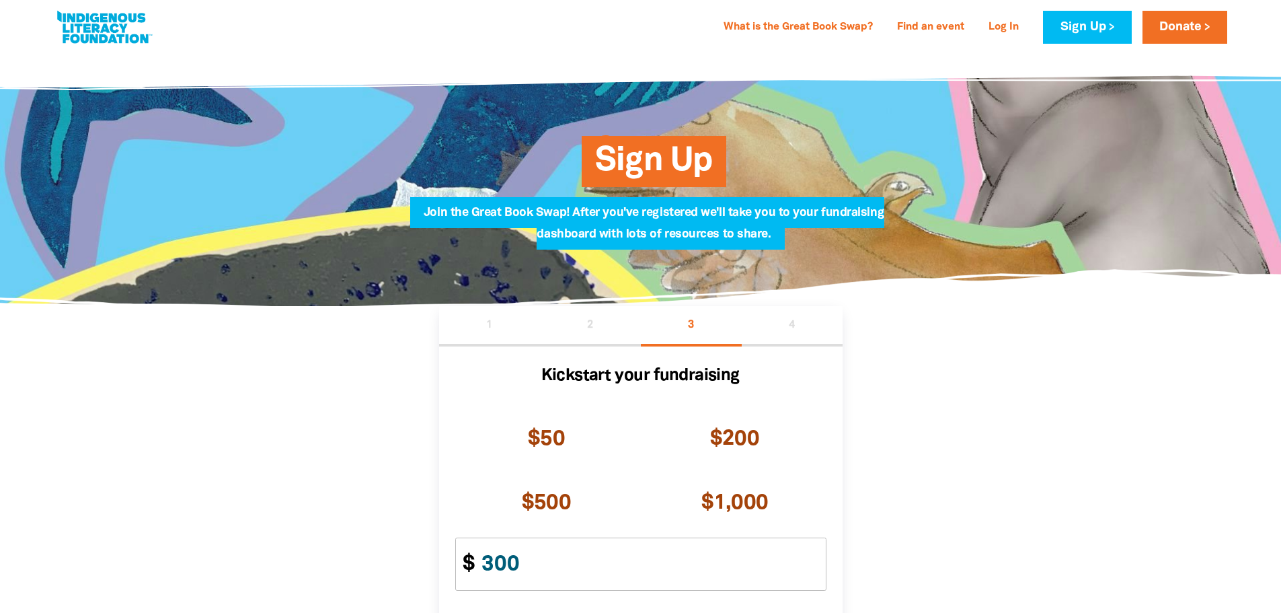
scroll to position [0, 0]
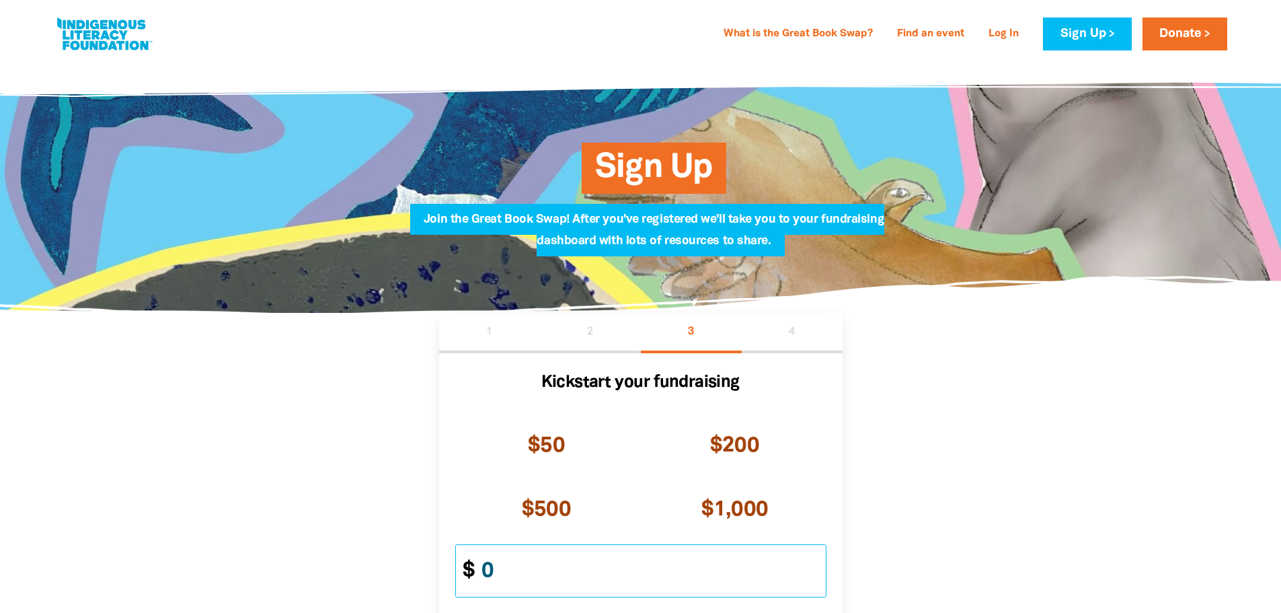
type input "0"
click at [983, 430] on div "1 2 3 4 Kickstart your fundraising $50 $200 $500 $1,000 Other Amount $ 0 chevro…" at bounding box center [640, 538] width 807 height 451
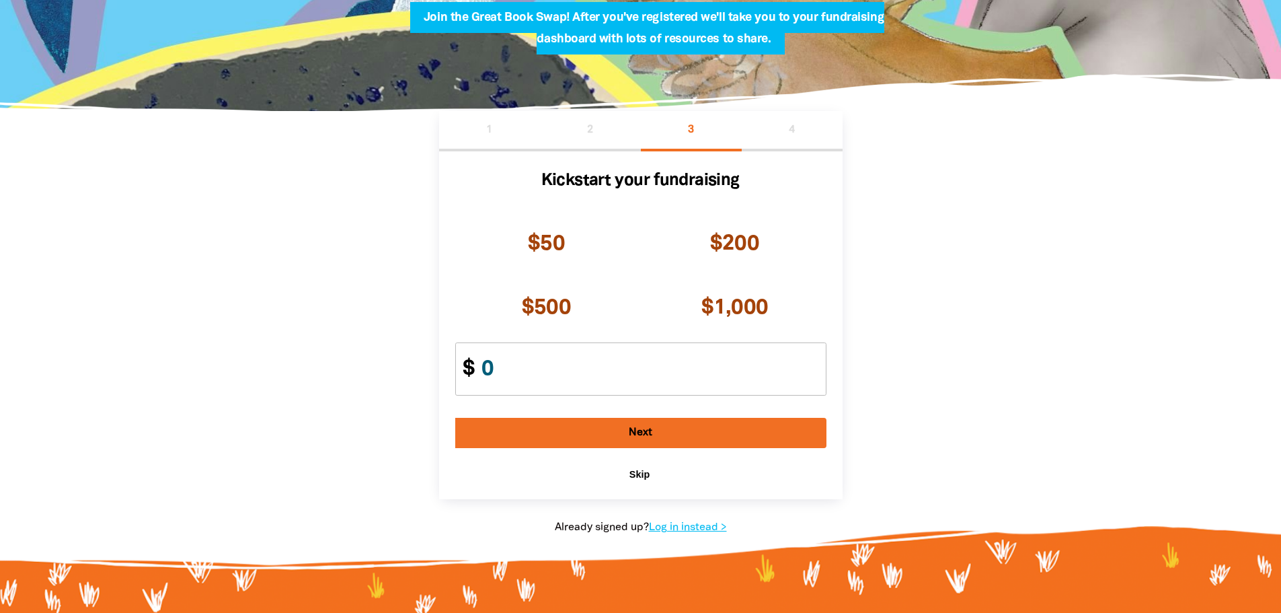
click at [640, 475] on span "Skip" at bounding box center [640, 474] width 20 height 11
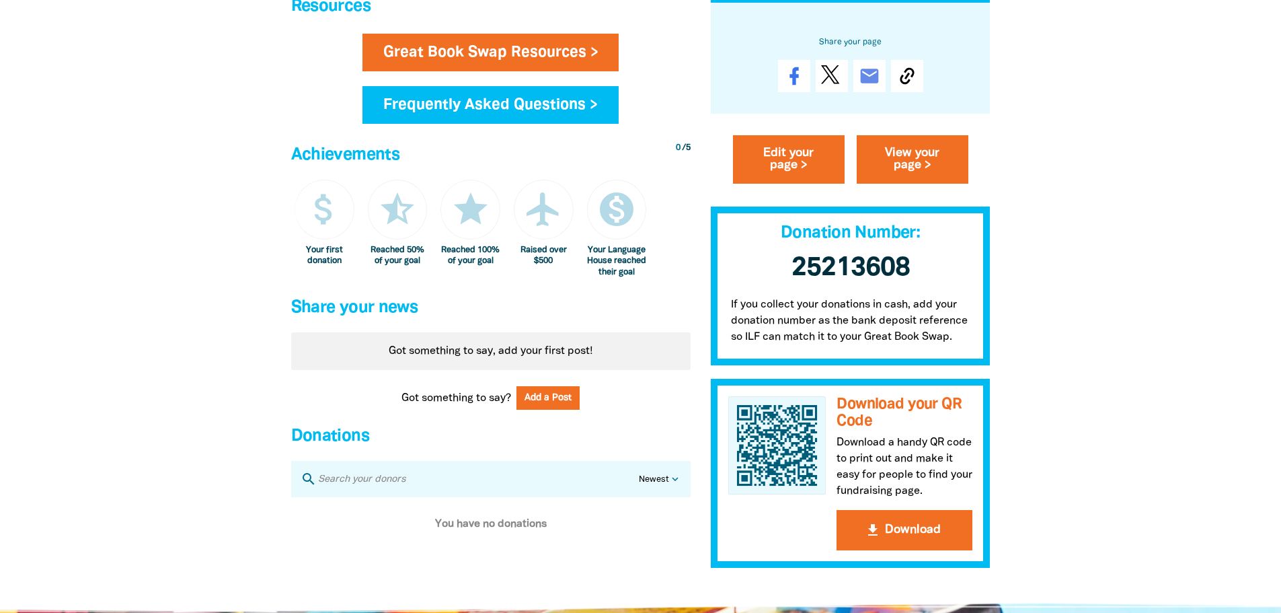
scroll to position [807, 0]
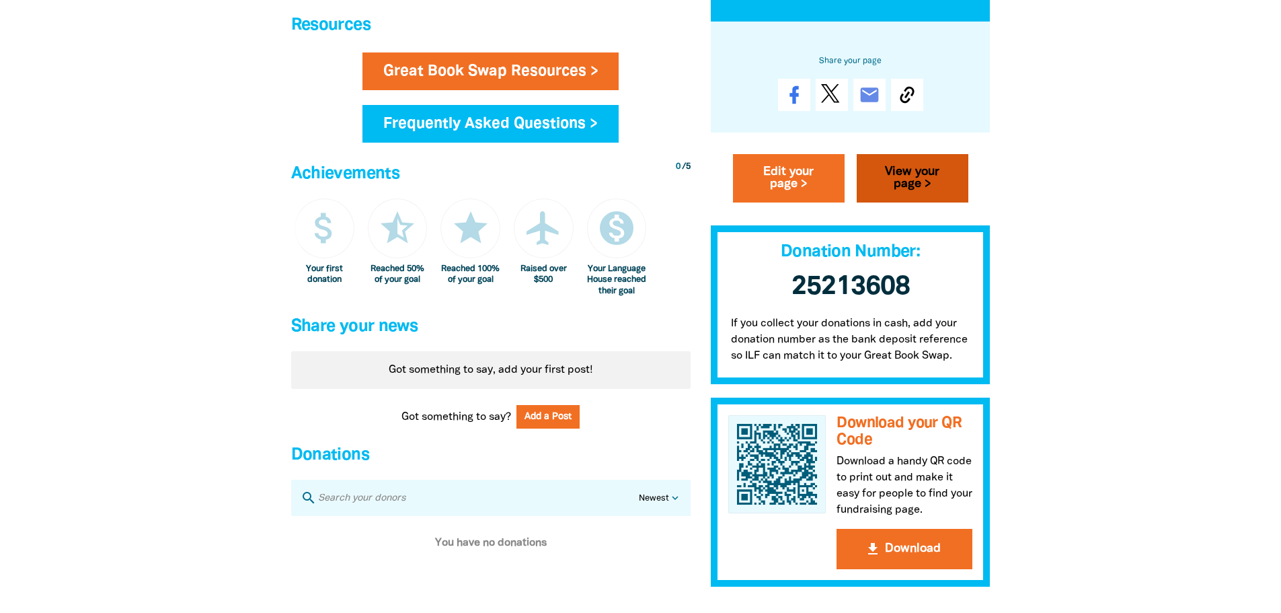
click at [917, 173] on link "View your page >" at bounding box center [913, 178] width 112 height 48
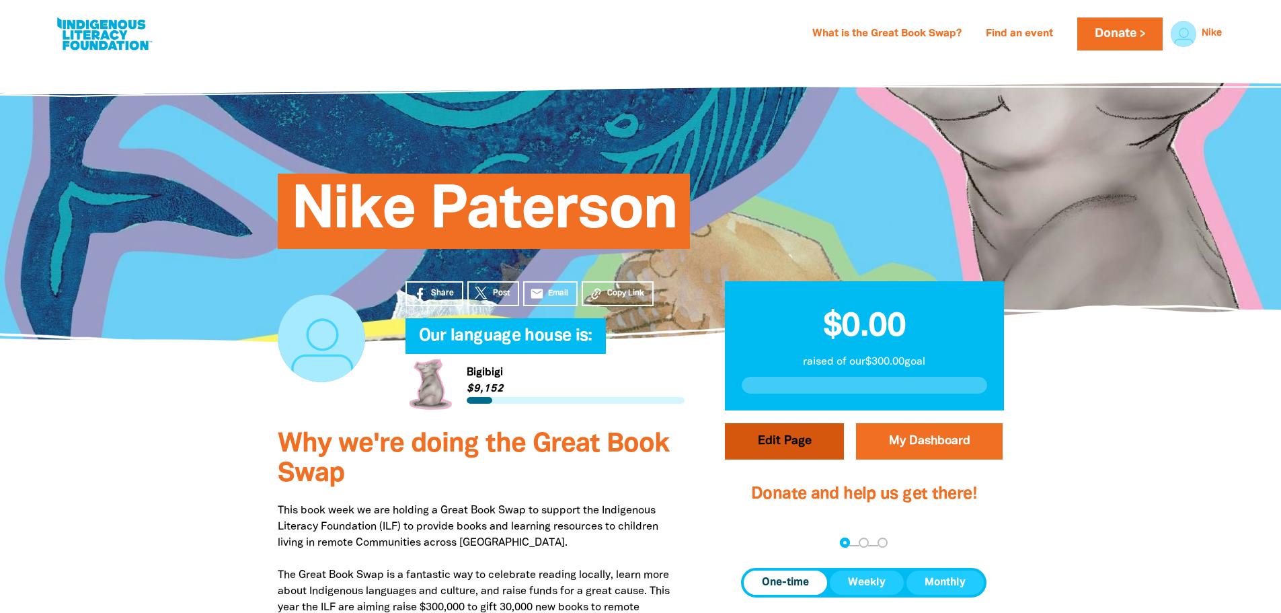
click at [782, 449] on button "Edit Page" at bounding box center [784, 441] width 119 height 36
select select "ACT"
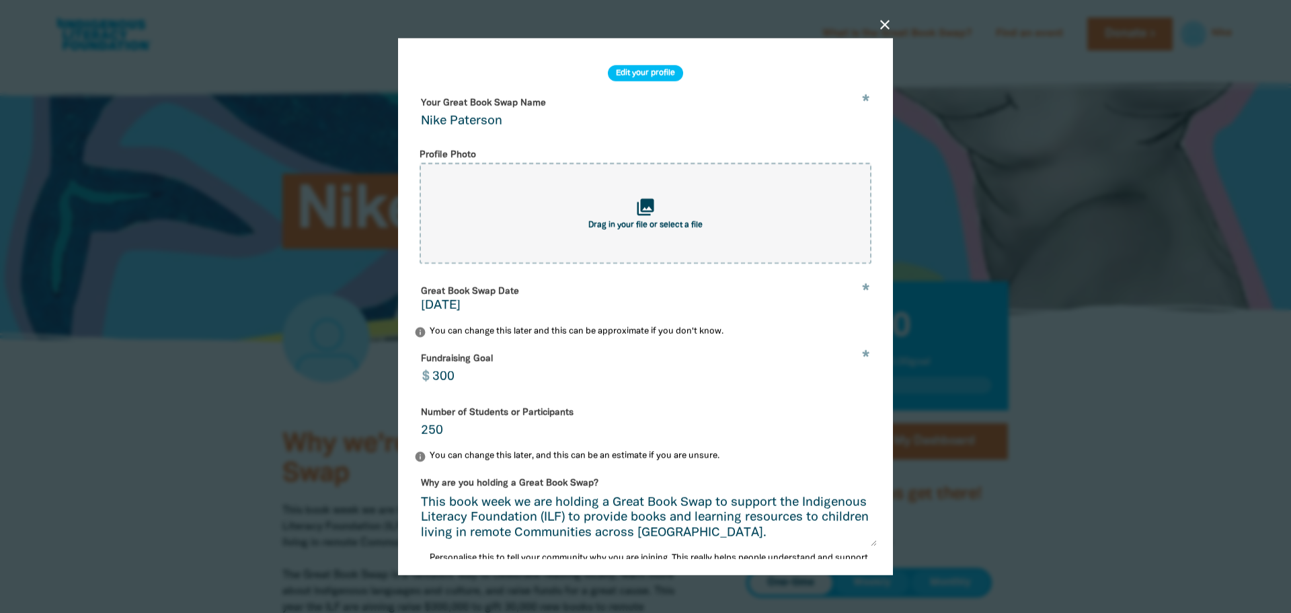
click at [509, 126] on input "Nike Paterson" at bounding box center [645, 112] width 463 height 42
drag, startPoint x: 512, startPoint y: 124, endPoint x: 419, endPoint y: 132, distance: 93.2
click at [419, 132] on input "Nike Paterson" at bounding box center [645, 112] width 463 height 42
drag, startPoint x: 513, startPoint y: 122, endPoint x: 613, endPoint y: 111, distance: 101.5
click at [613, 111] on input "[PERSON_NAME] Primary Great Book Swap" at bounding box center [645, 112] width 463 height 42
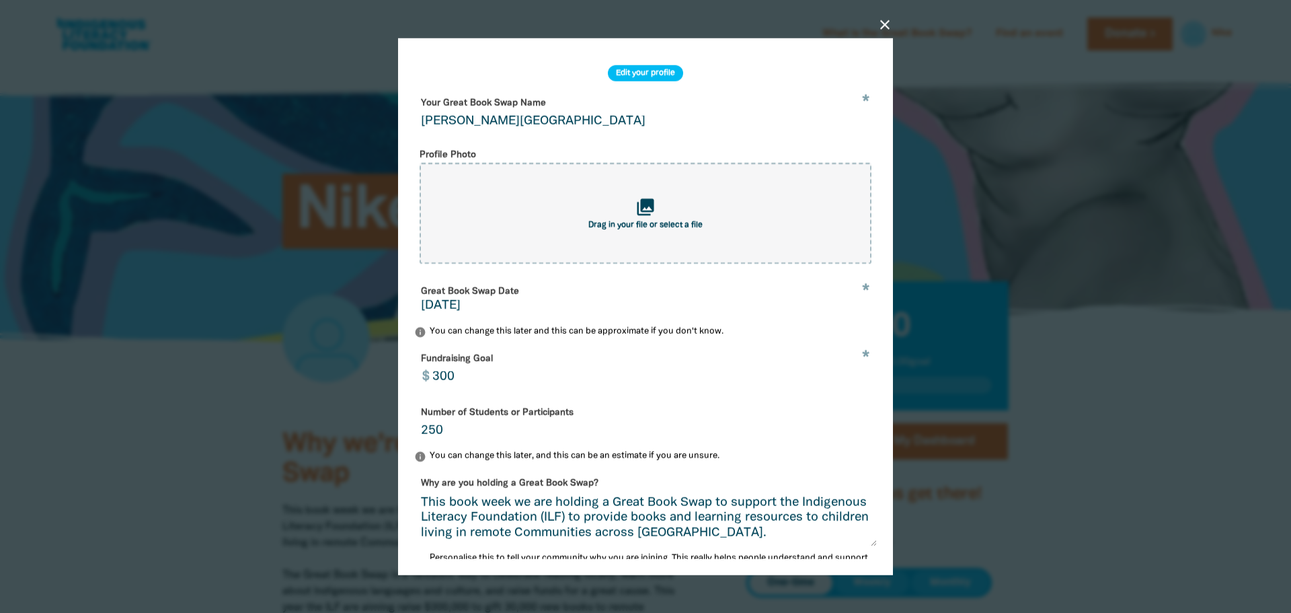
type input "[PERSON_NAME][GEOGRAPHIC_DATA]"
drag, startPoint x: 619, startPoint y: 202, endPoint x: 596, endPoint y: 198, distance: 23.9
drag, startPoint x: 656, startPoint y: 213, endPoint x: 607, endPoint y: 210, distance: 49.2
click at [607, 210] on div "collections Drag in your file or select a file" at bounding box center [646, 213] width 452 height 101
type input "C:\fakepath\banner.jpg"
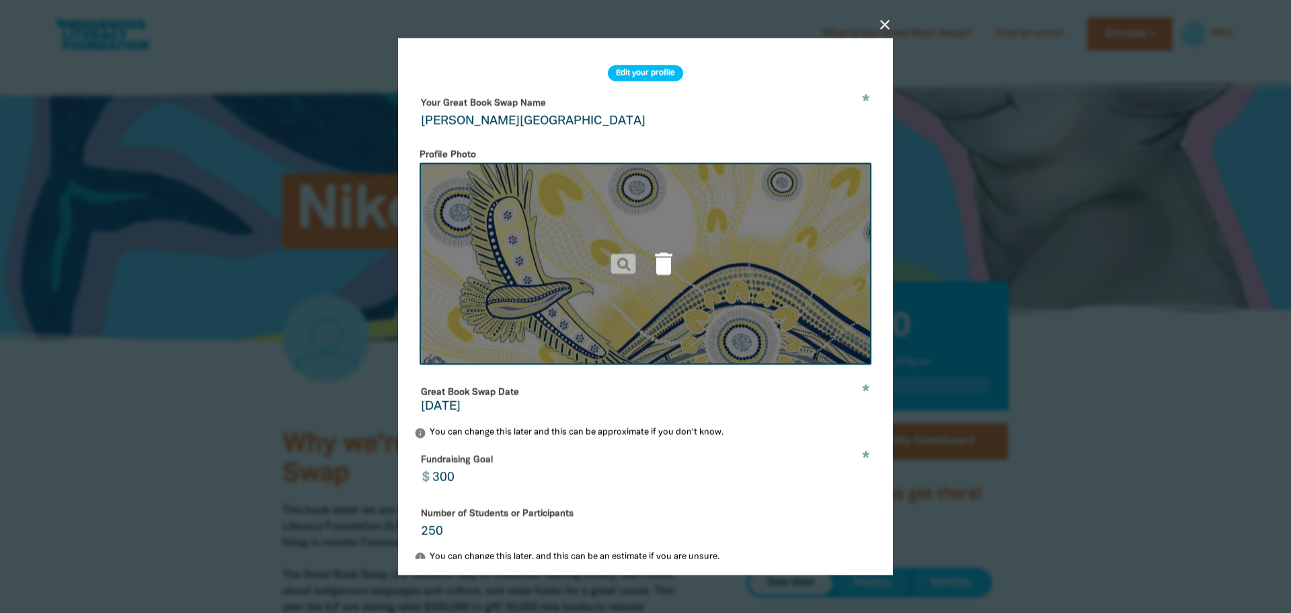
click at [659, 271] on icon "delete" at bounding box center [664, 264] width 30 height 30
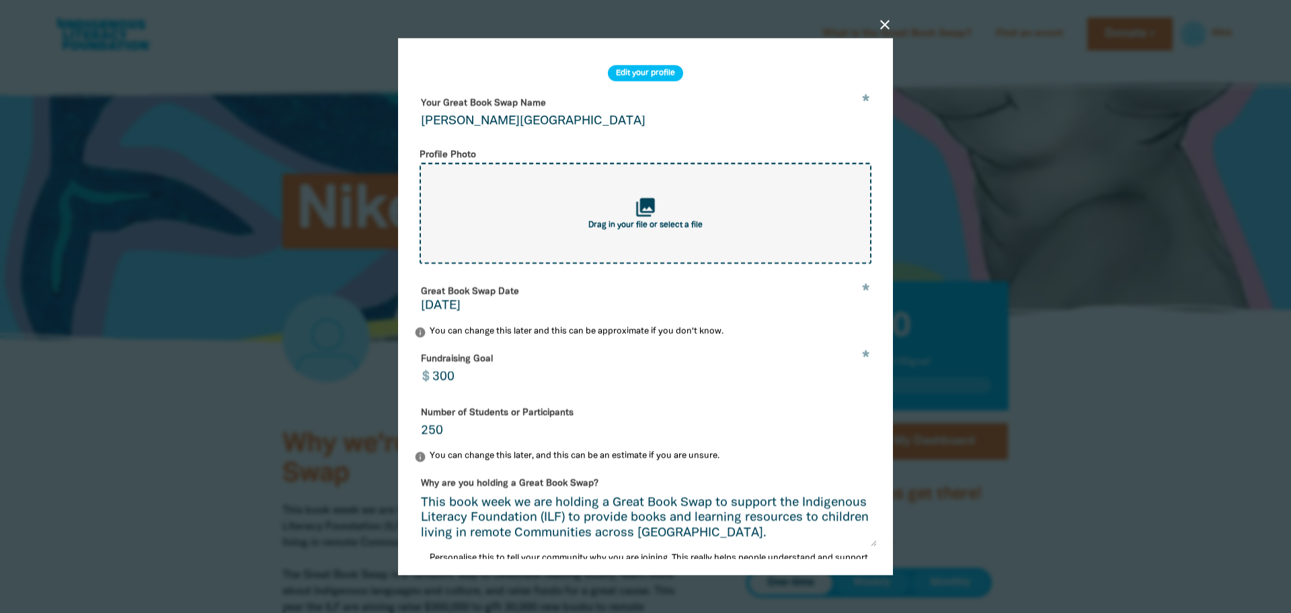
click at [659, 229] on span "Drag in your file or select a file" at bounding box center [646, 225] width 114 height 8
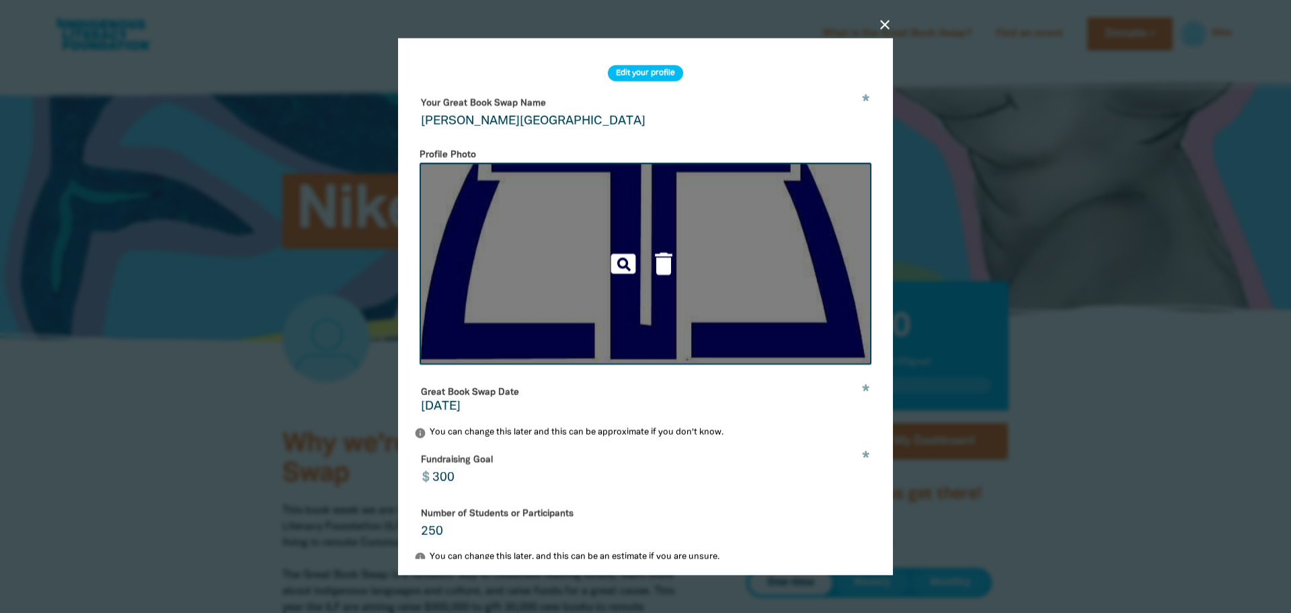
click at [722, 233] on img at bounding box center [646, 264] width 452 height 202
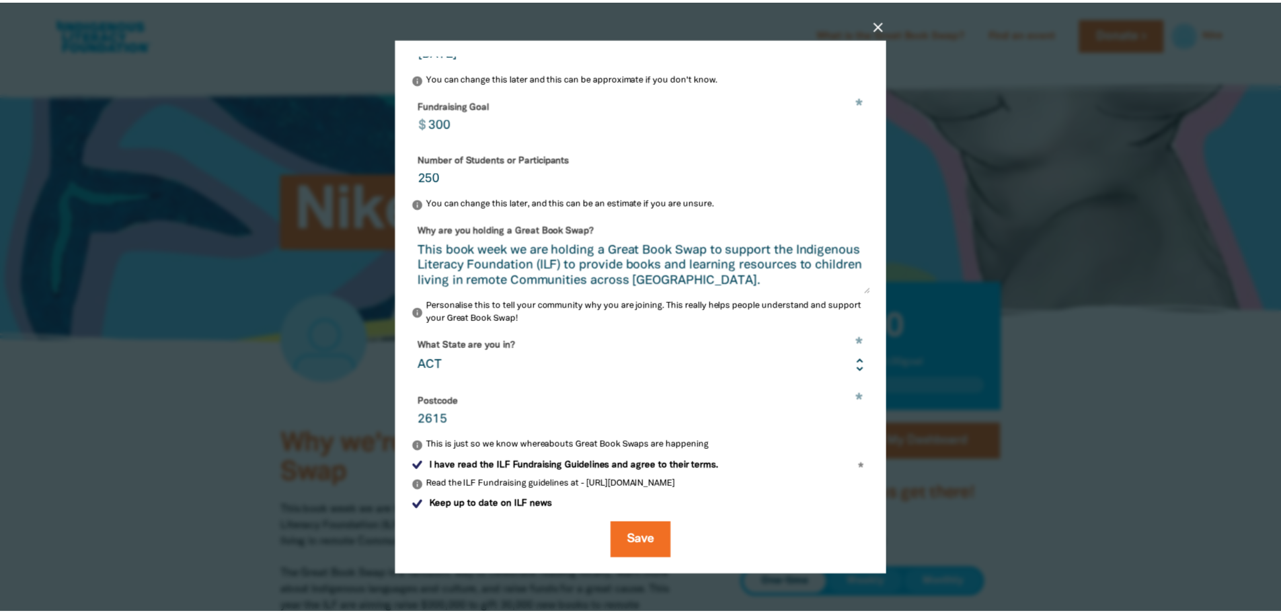
scroll to position [366, 0]
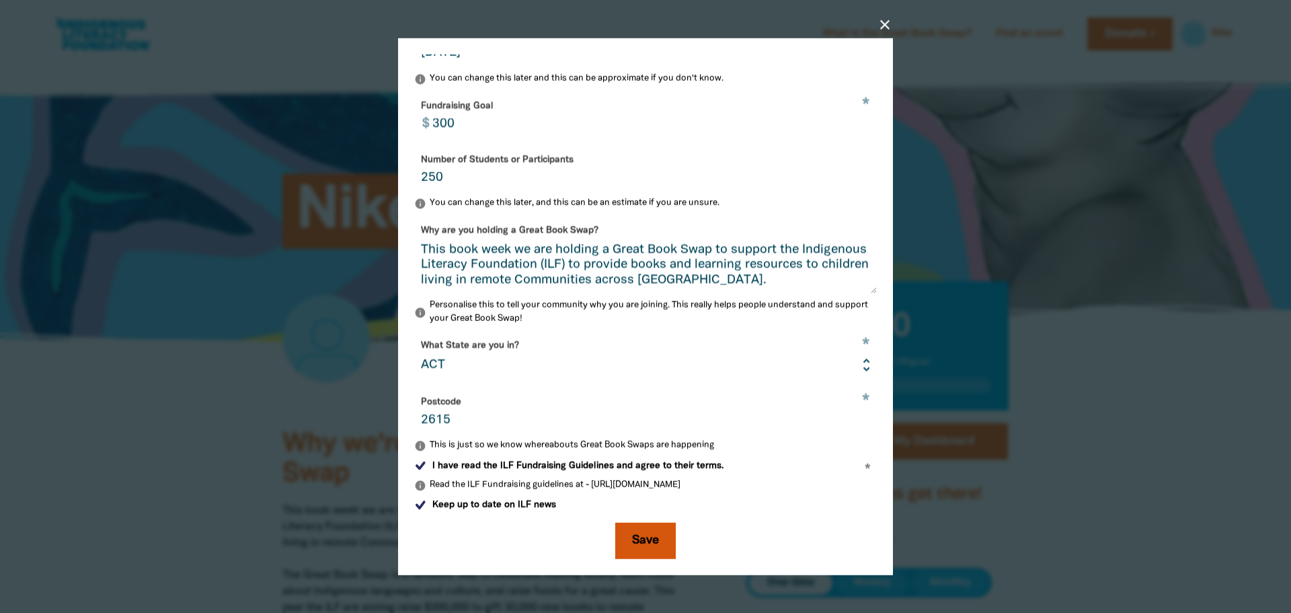
click at [654, 545] on button "Save" at bounding box center [645, 540] width 61 height 36
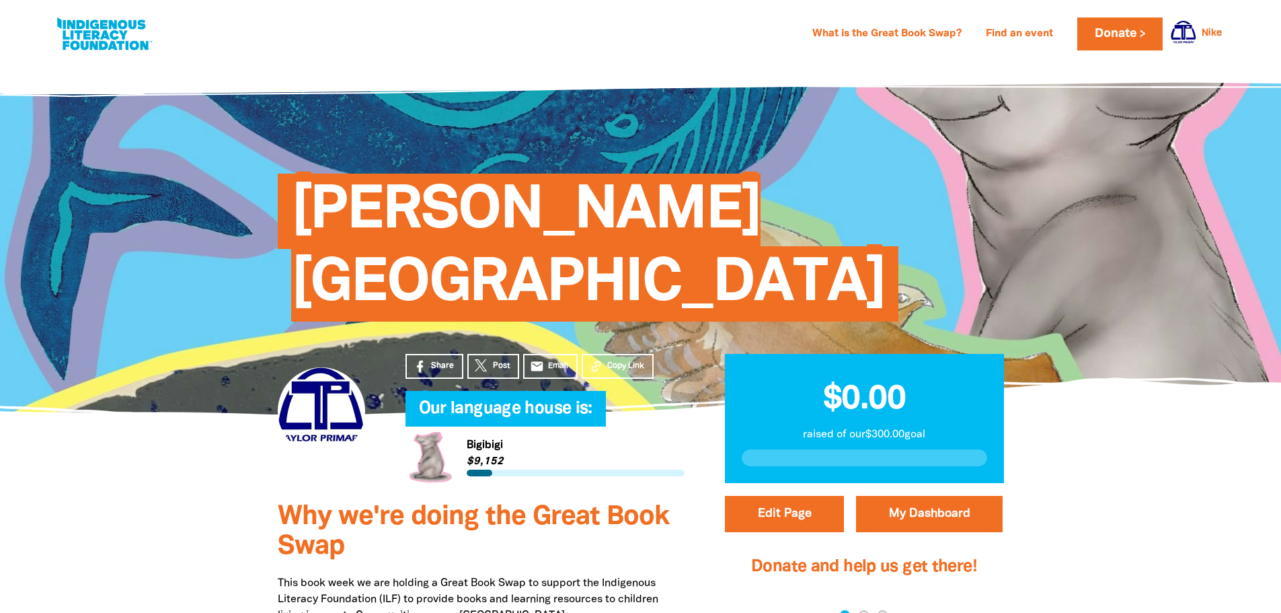
scroll to position [202, 0]
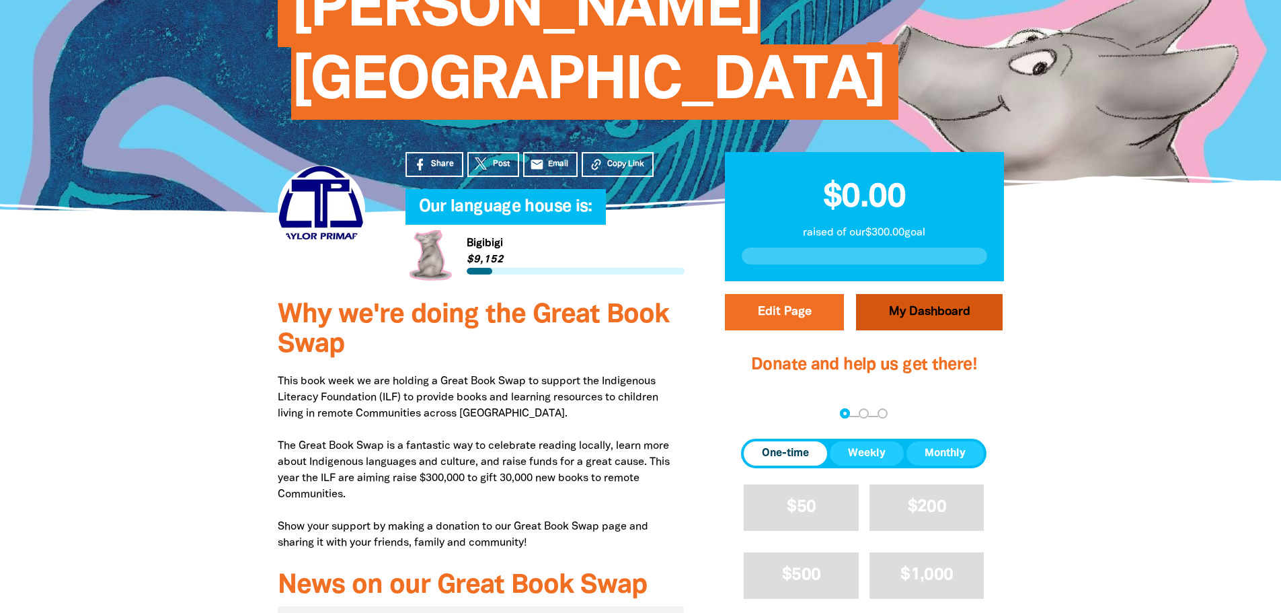
click at [948, 294] on link "My Dashboard" at bounding box center [929, 312] width 147 height 36
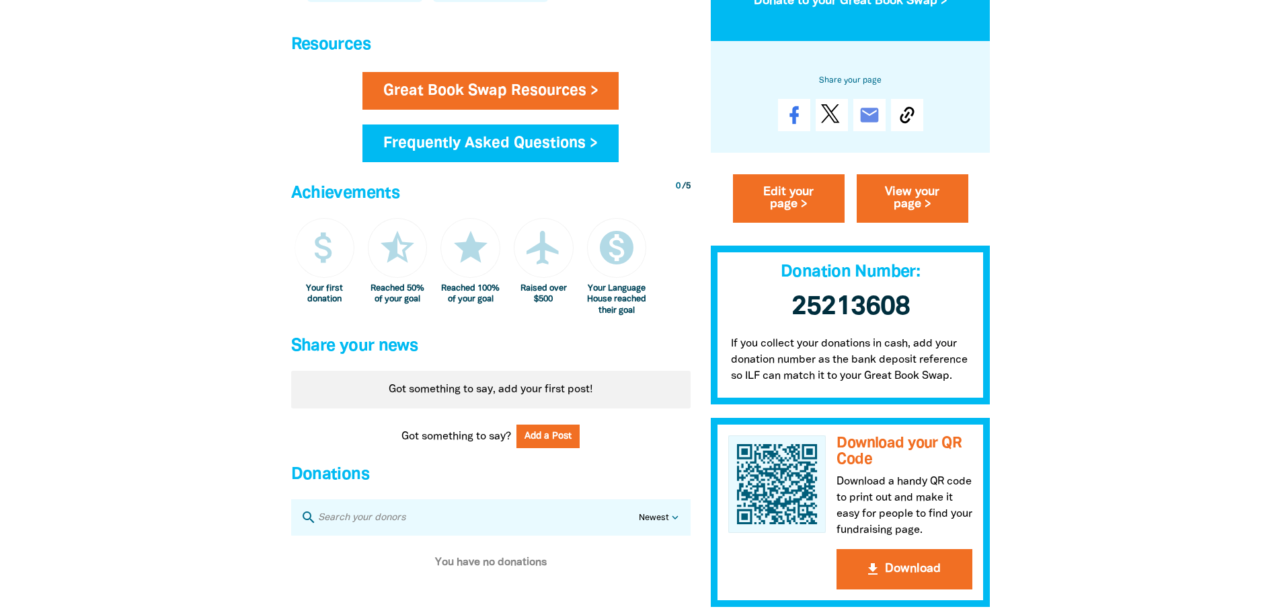
scroll to position [807, 0]
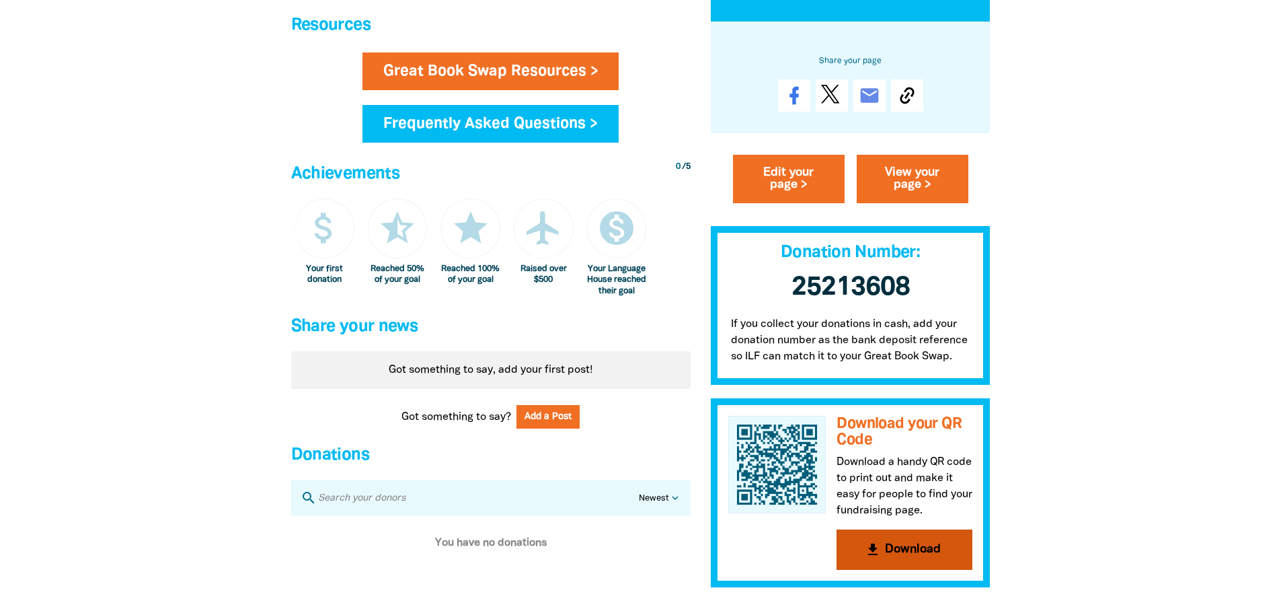
click at [905, 563] on button "get_app Download" at bounding box center [905, 549] width 136 height 40
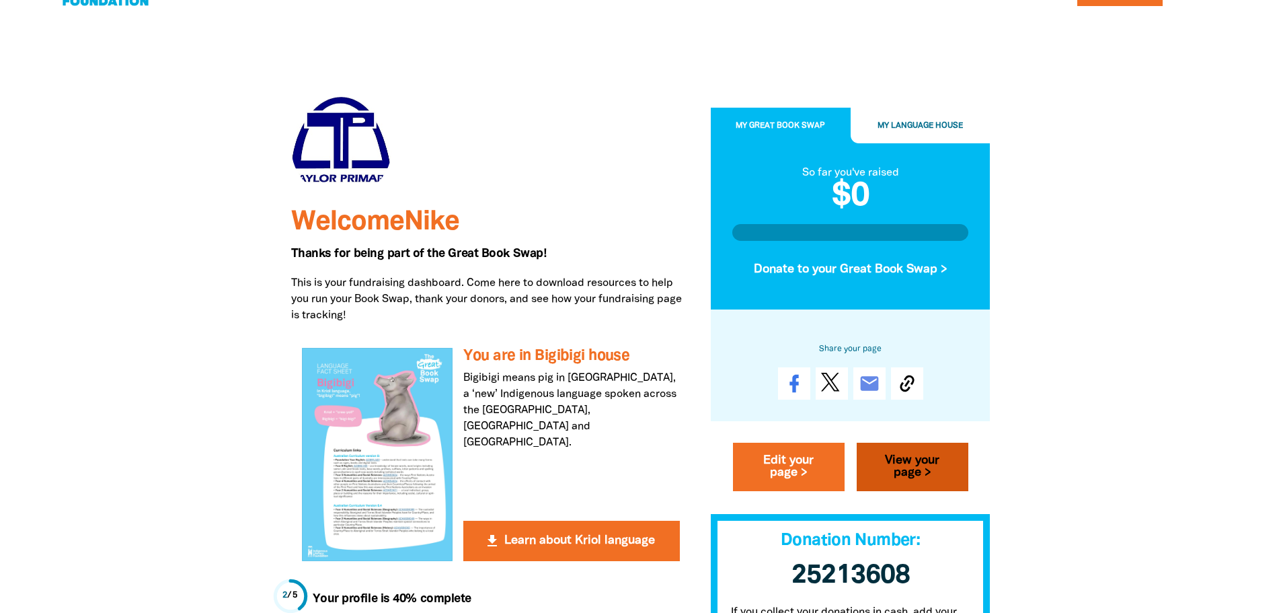
scroll to position [0, 0]
